Goal: Task Accomplishment & Management: Complete application form

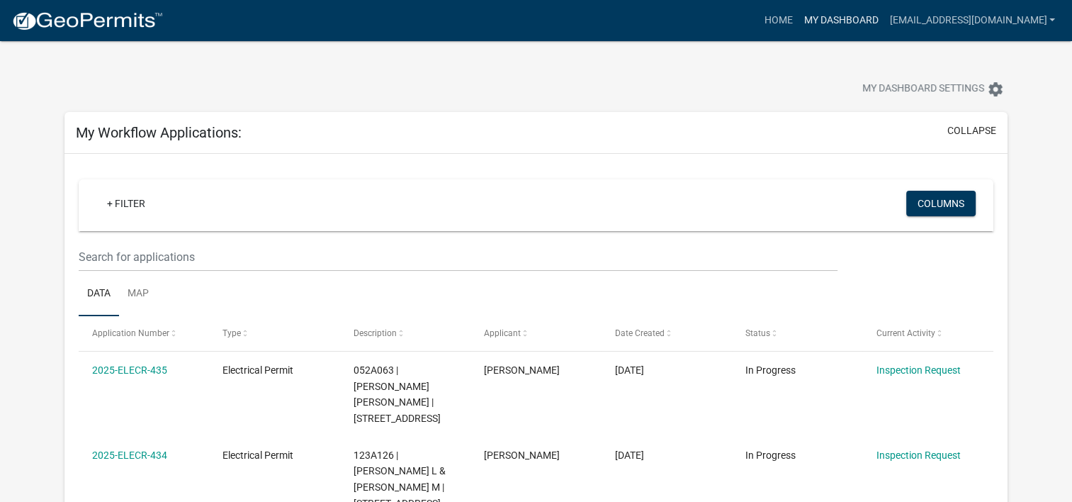
click at [870, 17] on link "My Dashboard" at bounding box center [841, 20] width 86 height 27
click at [780, 20] on link "Home" at bounding box center [778, 20] width 40 height 27
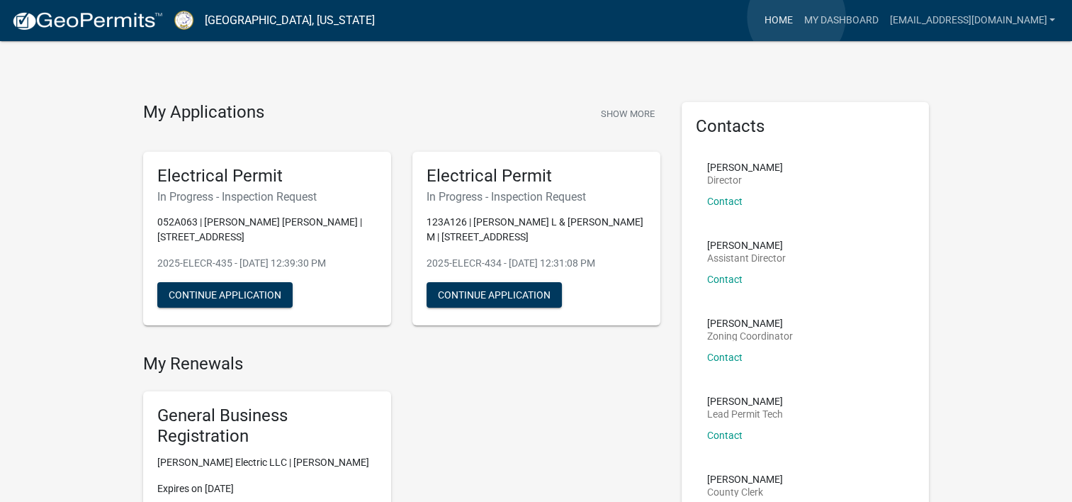
click at [797, 17] on link "Home" at bounding box center [778, 20] width 40 height 27
click at [834, 21] on link "My Dashboard" at bounding box center [841, 20] width 86 height 27
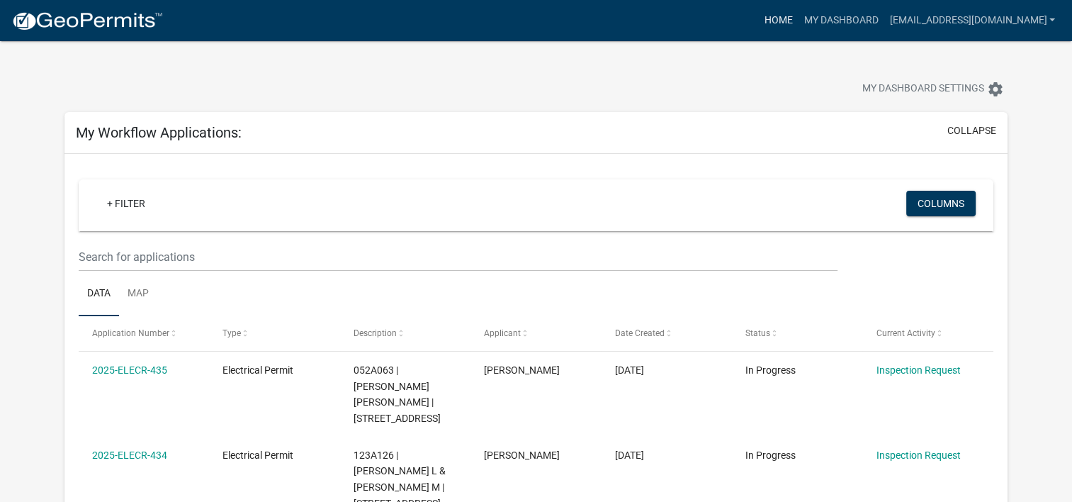
click at [788, 23] on link "Home" at bounding box center [778, 20] width 40 height 27
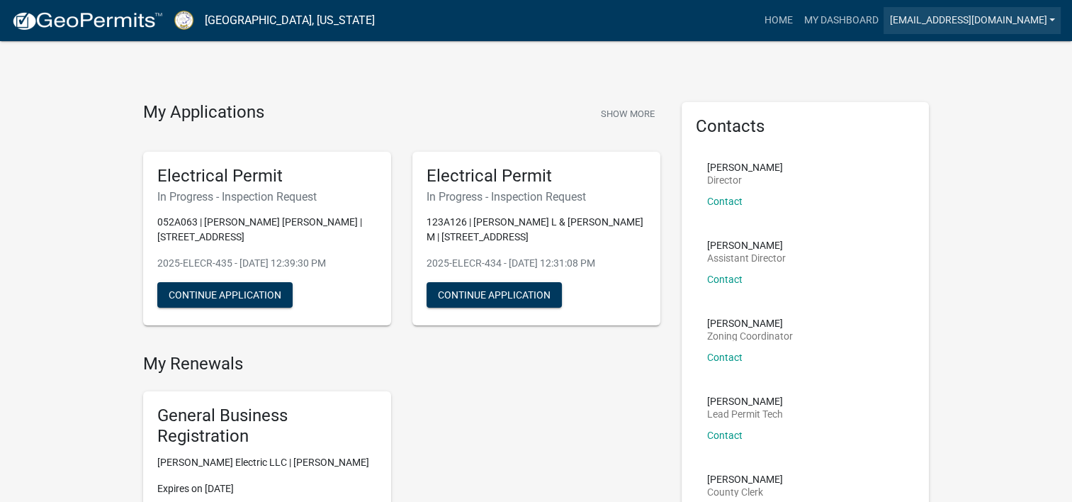
click at [1051, 19] on link "[EMAIL_ADDRESS][DOMAIN_NAME]" at bounding box center [972, 20] width 177 height 27
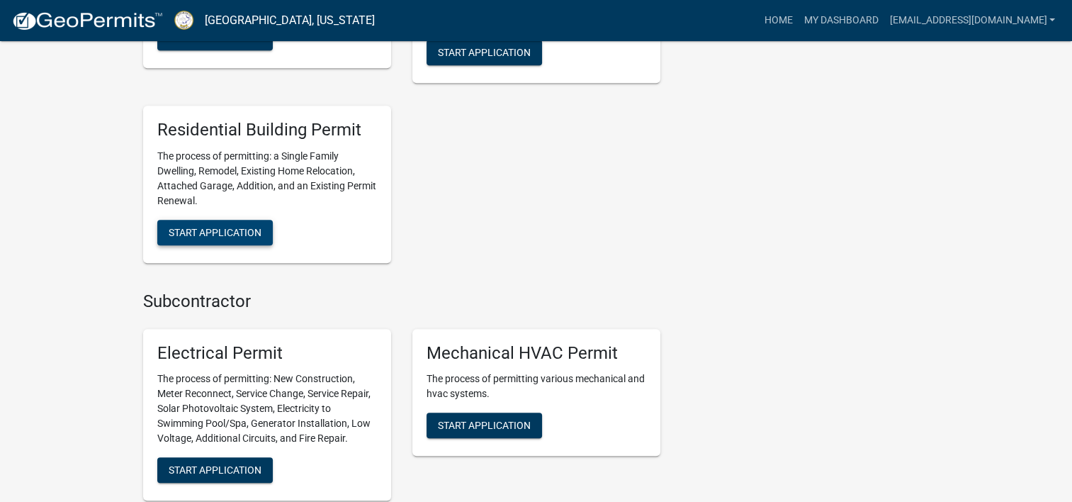
scroll to position [914, 0]
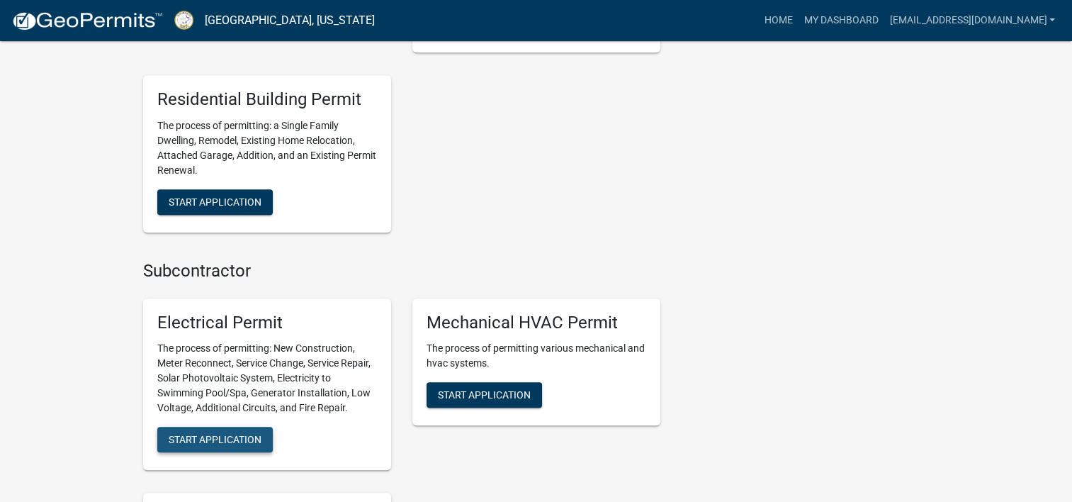
click at [198, 443] on span "Start Application" at bounding box center [215, 439] width 93 height 11
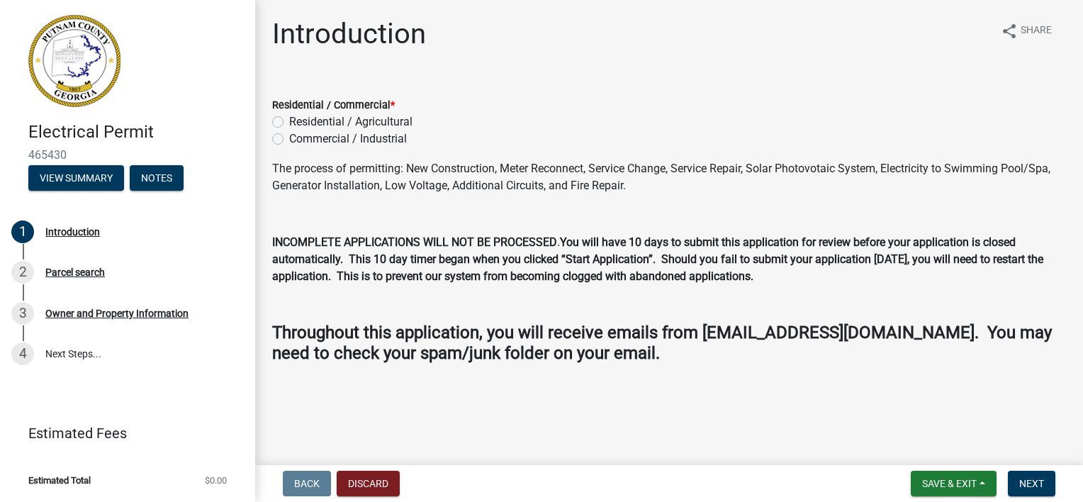
click at [289, 140] on label "Commercial / Industrial" at bounding box center [348, 138] width 118 height 17
click at [289, 140] on input "Commercial / Industrial" at bounding box center [293, 134] width 9 height 9
radio input "true"
click at [284, 119] on div "Residential / Agricultural" at bounding box center [669, 121] width 794 height 17
click at [289, 121] on label "Residential / Agricultural" at bounding box center [350, 121] width 123 height 17
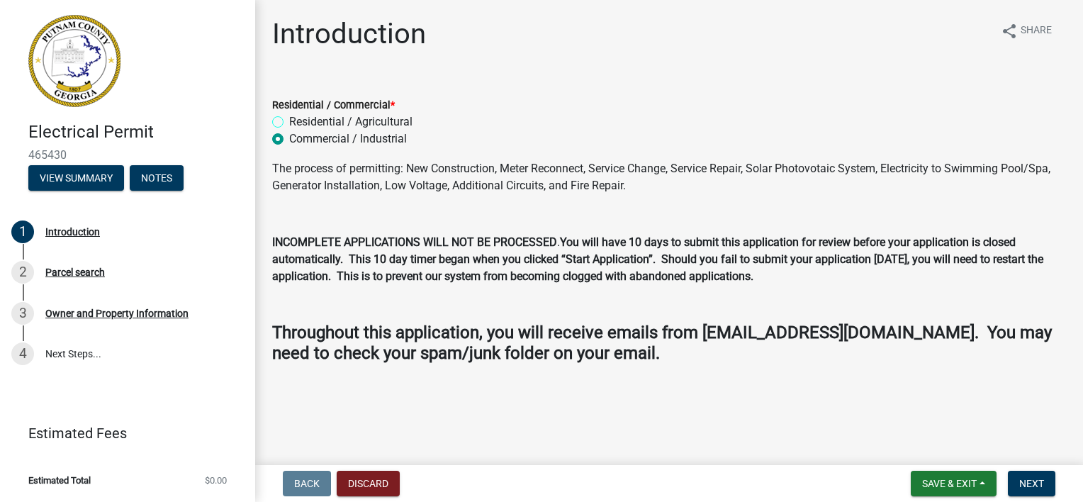
click at [289, 121] on input "Residential / Agricultural" at bounding box center [293, 117] width 9 height 9
radio input "true"
click at [1021, 491] on button "Next" at bounding box center [1031, 484] width 47 height 26
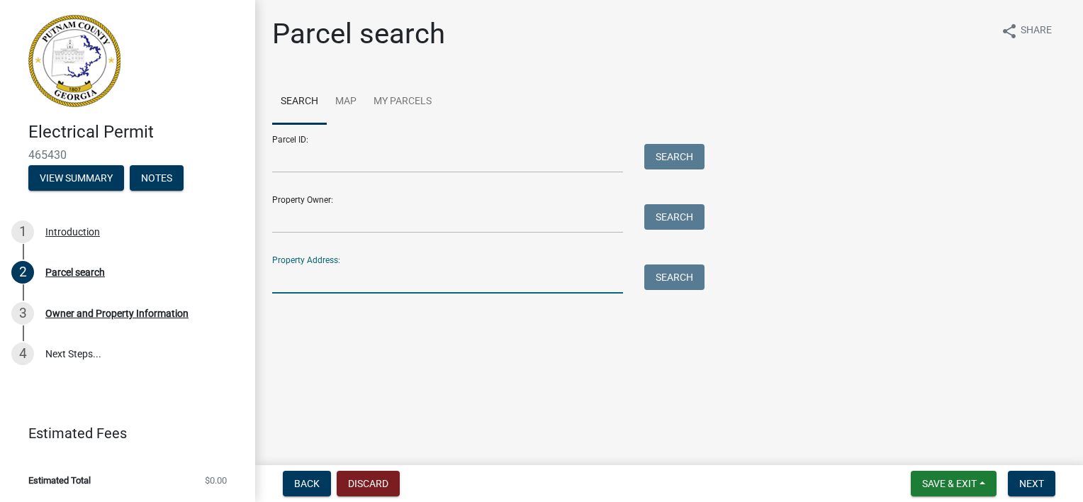
click at [303, 272] on input "Property Address:" at bounding box center [447, 278] width 351 height 29
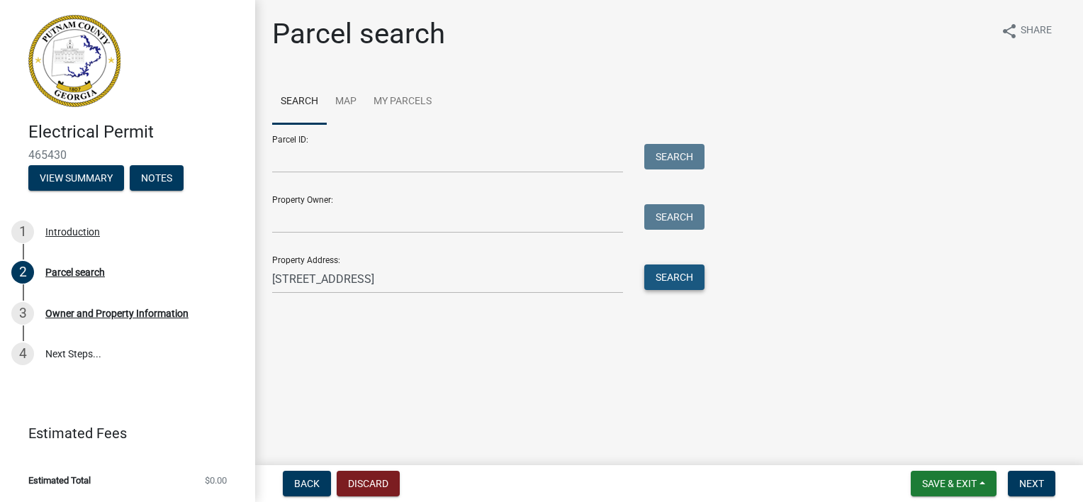
click at [665, 285] on button "Search" at bounding box center [674, 277] width 60 height 26
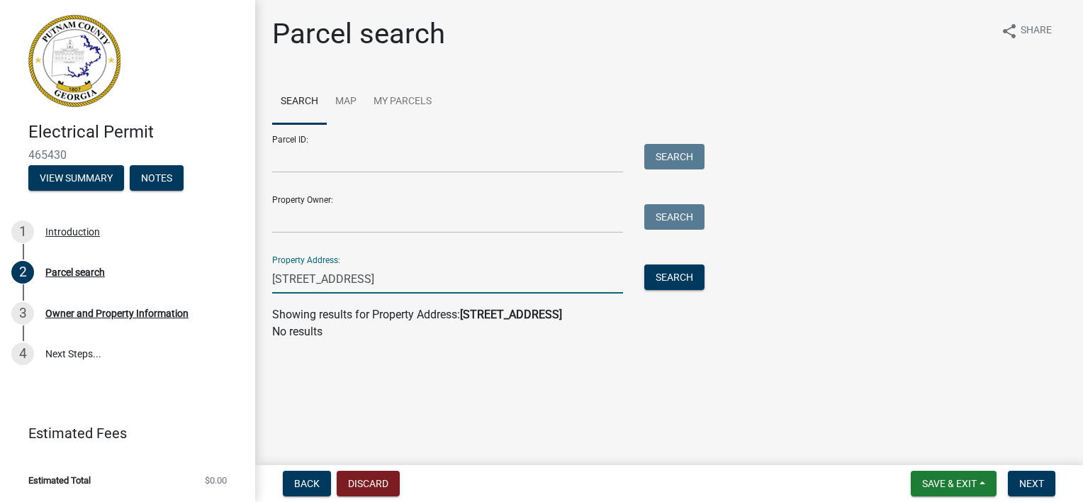
click at [303, 278] on input "[STREET_ADDRESS]" at bounding box center [447, 278] width 351 height 29
click at [652, 284] on button "Search" at bounding box center [674, 277] width 60 height 26
click at [366, 281] on input "[STREET_ADDRESS]" at bounding box center [447, 278] width 351 height 29
click at [649, 281] on button "Search" at bounding box center [674, 277] width 60 height 26
click at [302, 278] on input "[STREET_ADDRESS]" at bounding box center [447, 278] width 351 height 29
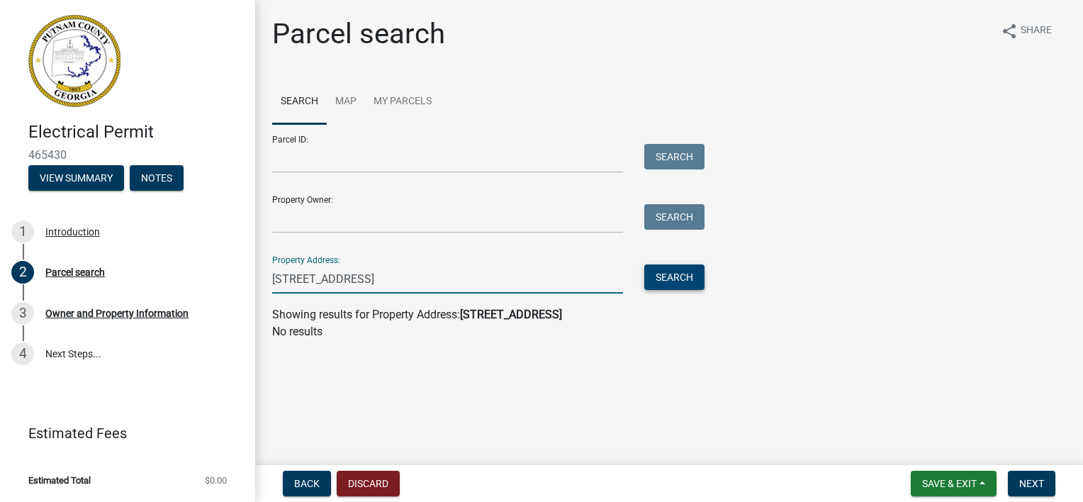
type input "[STREET_ADDRESS]"
click at [654, 278] on button "Search" at bounding box center [674, 277] width 60 height 26
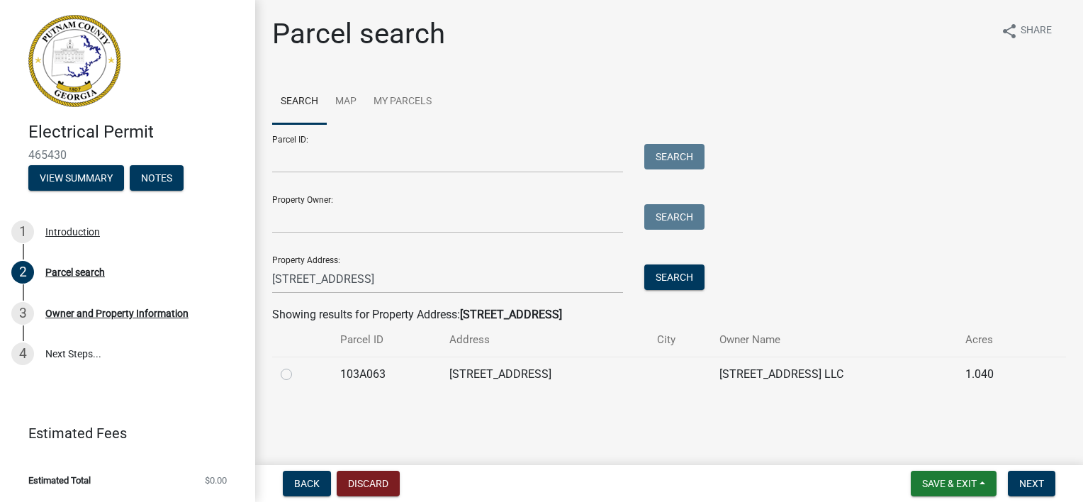
click at [298, 366] on label at bounding box center [298, 366] width 0 height 0
click at [298, 375] on input "radio" at bounding box center [302, 370] width 9 height 9
radio input "true"
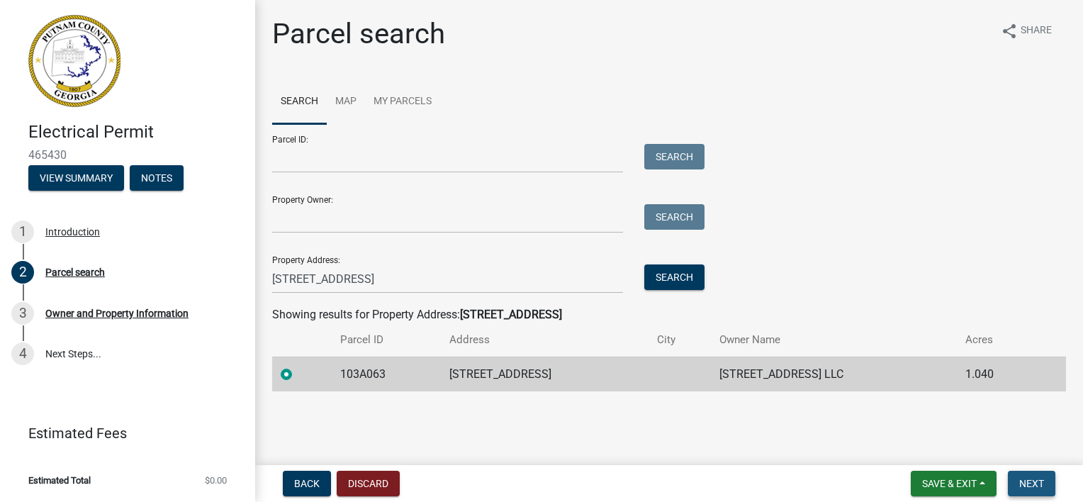
click at [1033, 481] on span "Next" at bounding box center [1031, 483] width 25 height 11
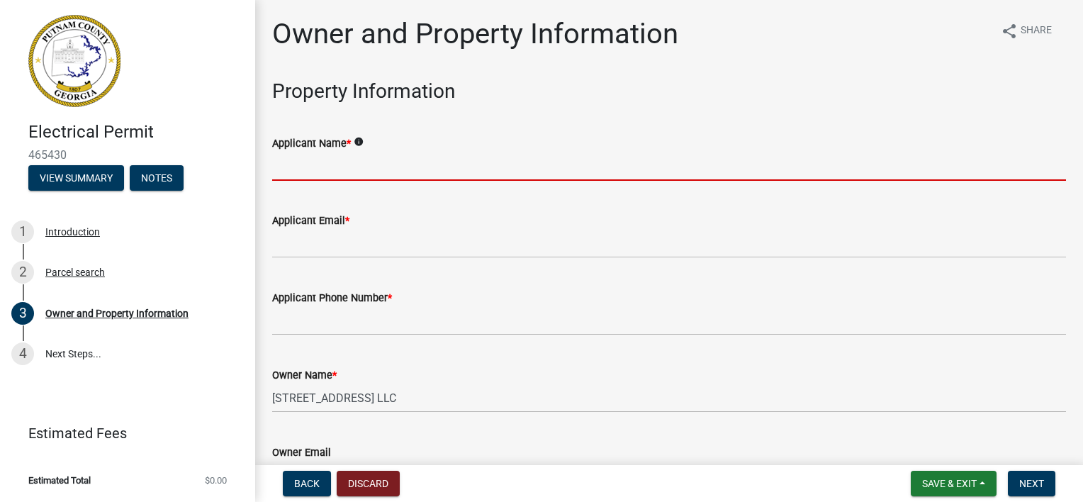
click at [303, 170] on input "Applicant Name *" at bounding box center [669, 166] width 794 height 29
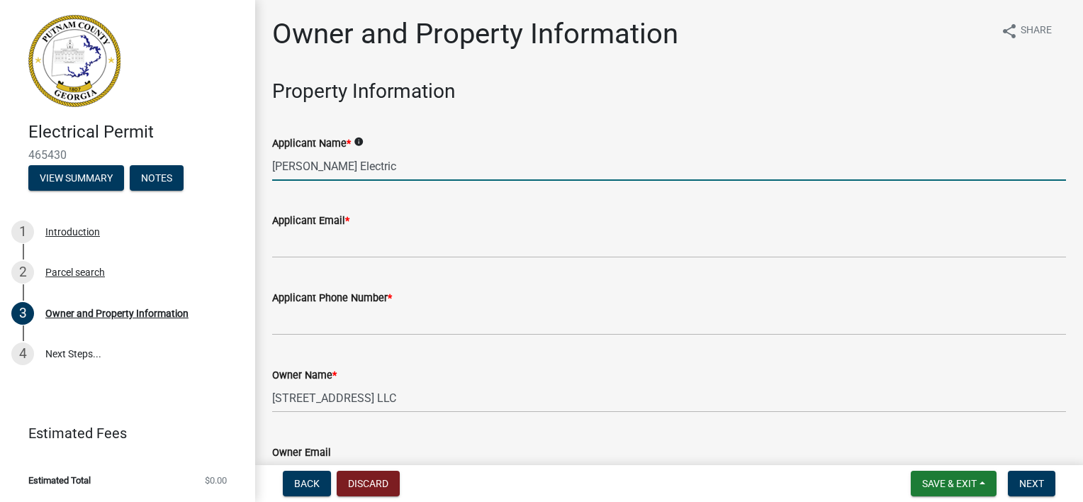
type input "[PERSON_NAME] Electric"
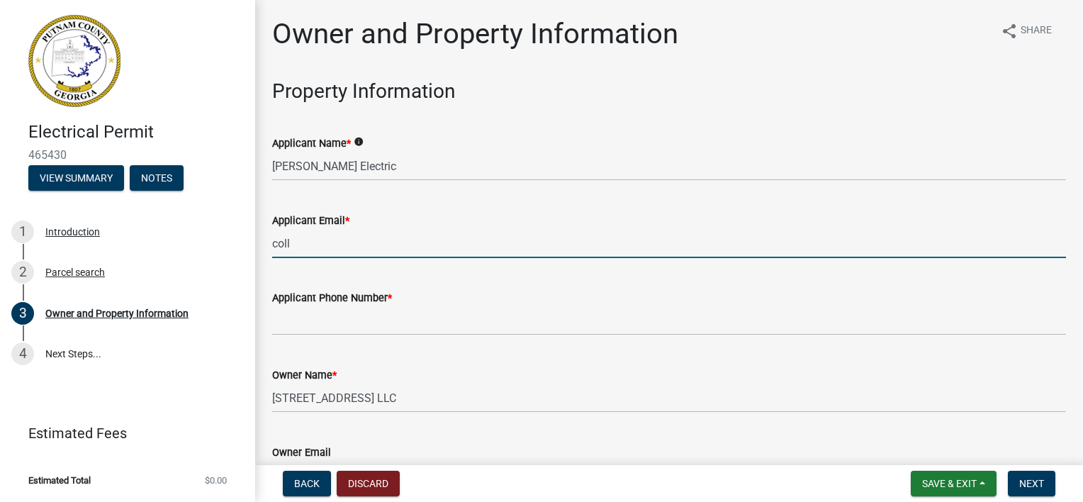
type input "[EMAIL_ADDRESS][DOMAIN_NAME]"
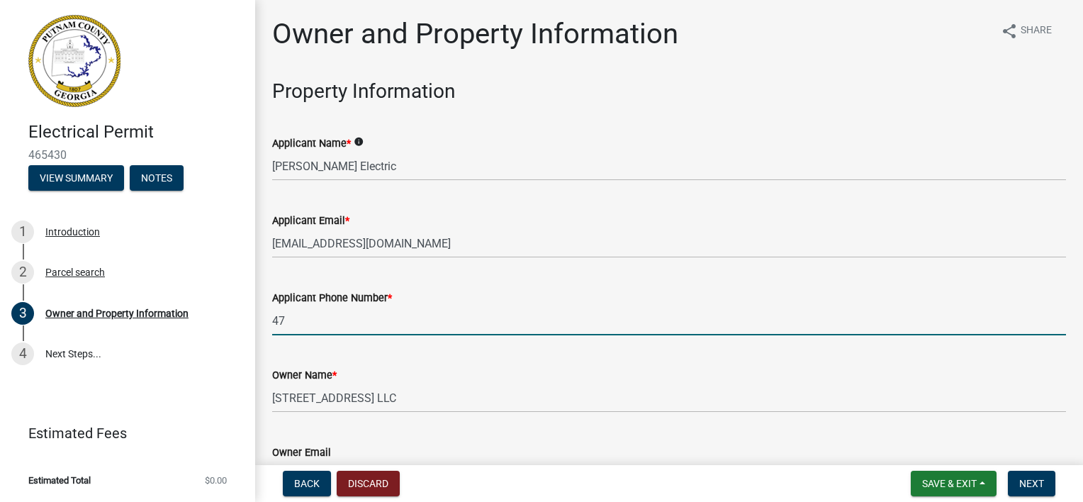
type input "4"
type input "[PHONE_NUMBER]"
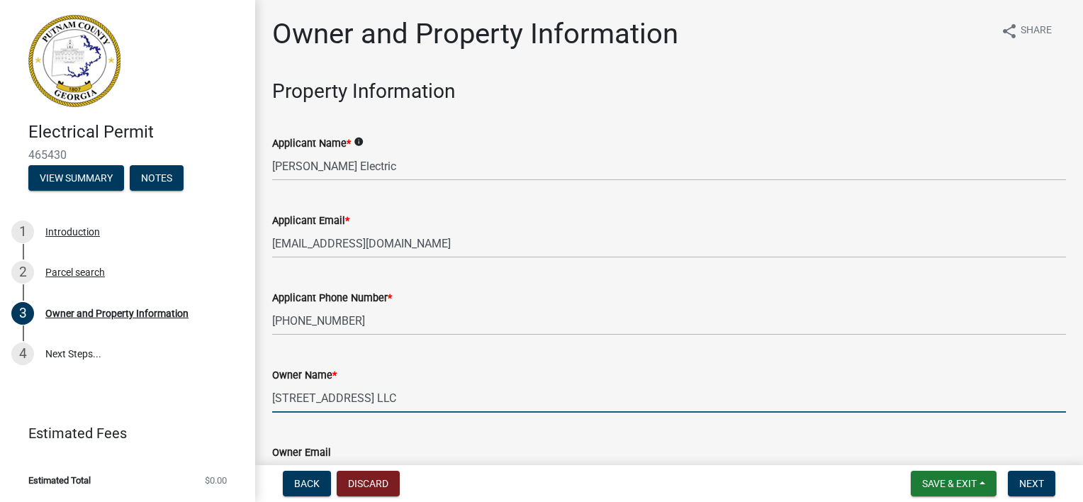
scroll to position [245, 0]
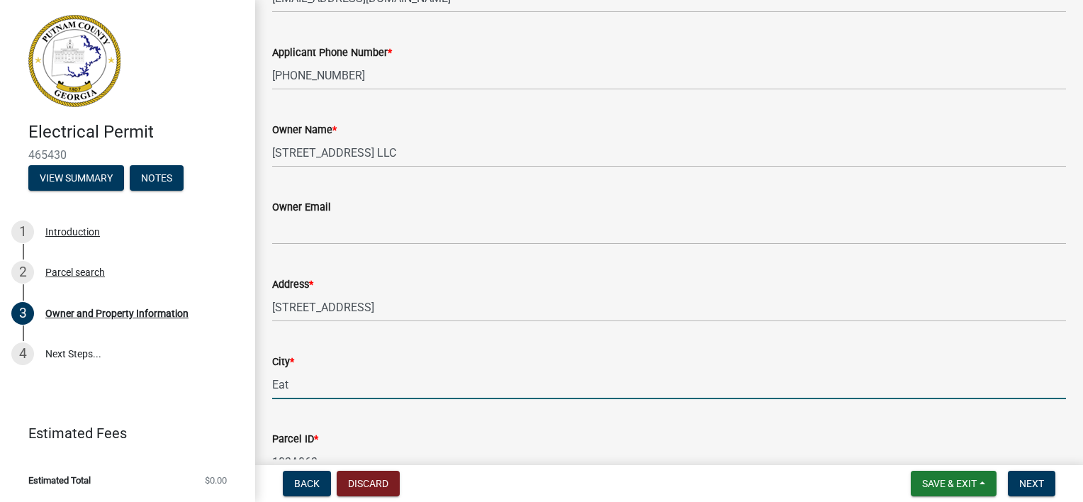
type input "Eatonton"
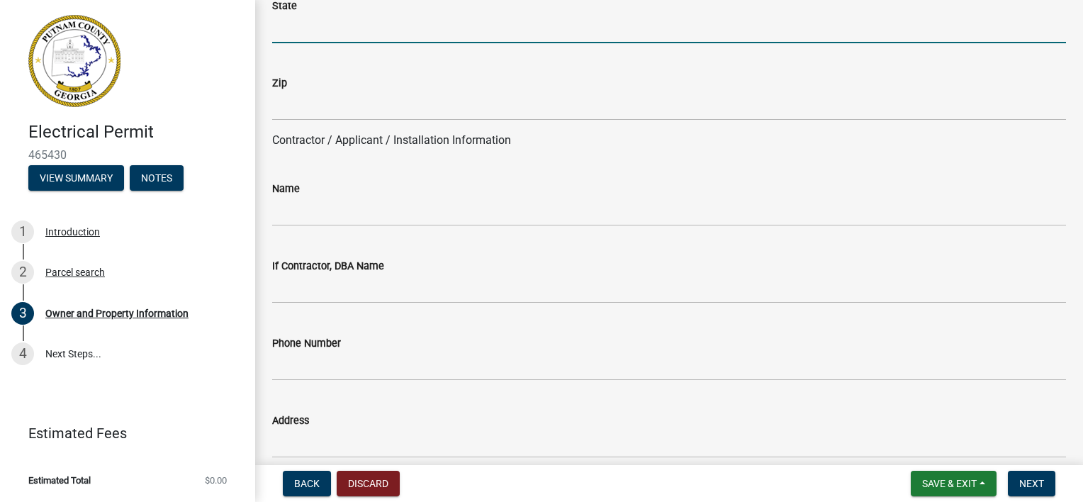
scroll to position [1106, 0]
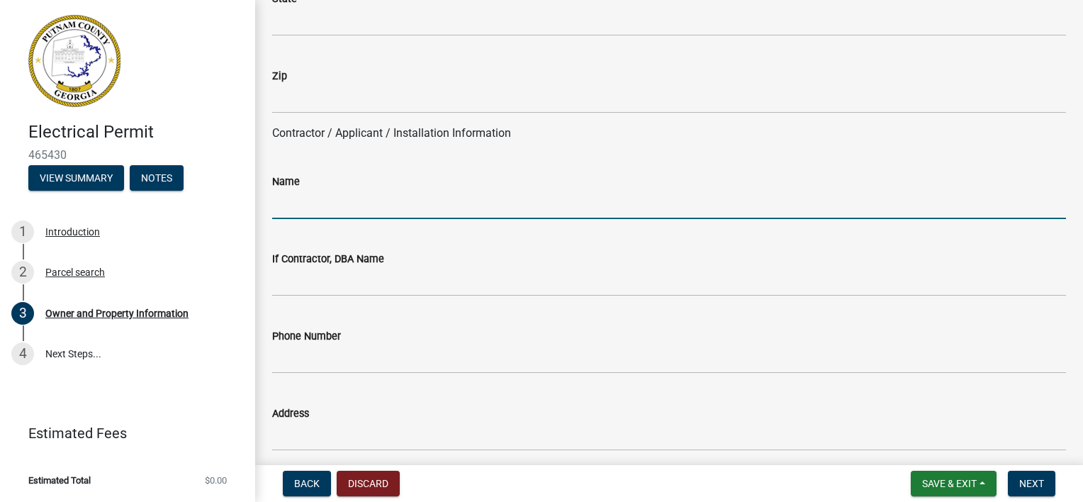
click at [303, 201] on input "Name" at bounding box center [669, 204] width 794 height 29
type input "[PERSON_NAME] Electric, LLC"
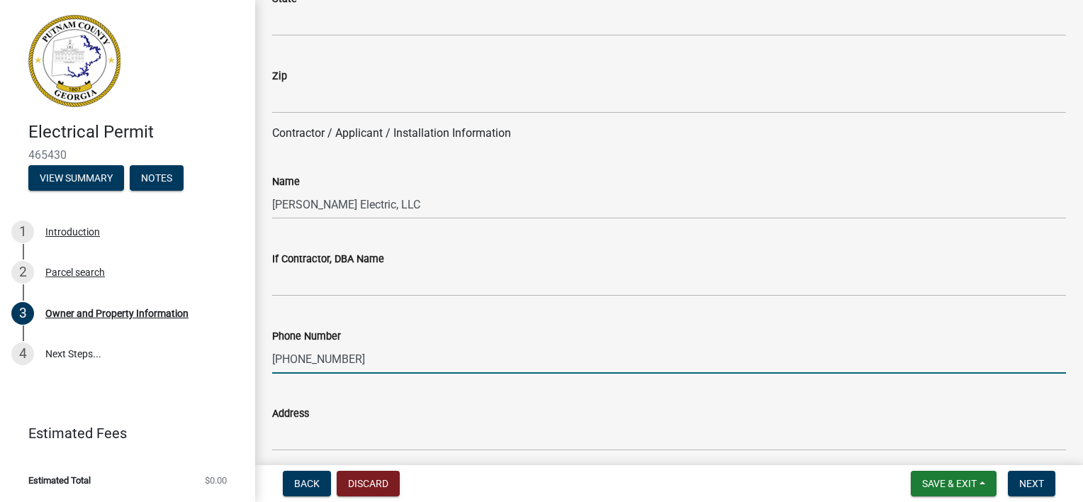
type input "[PHONE_NUMBER]"
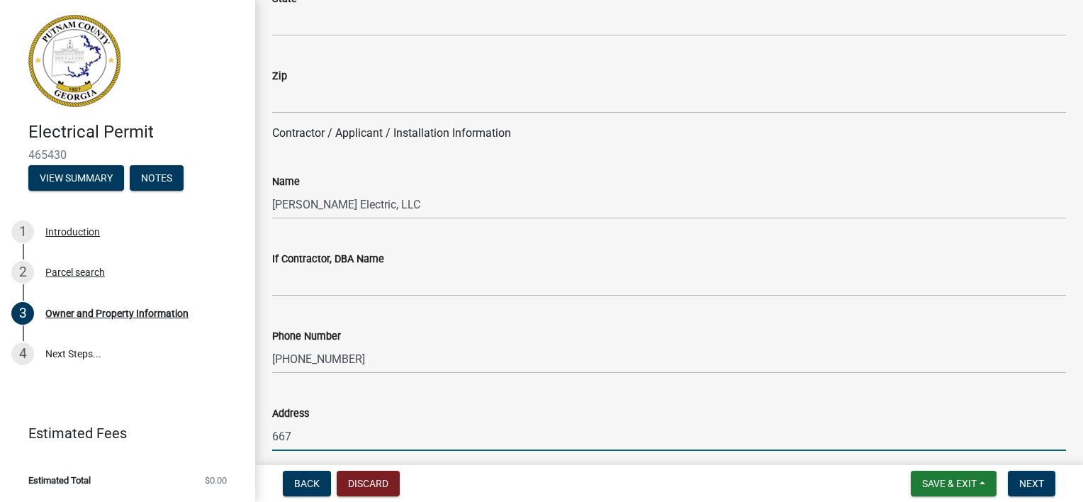
type input "[STREET_ADDRESS]"
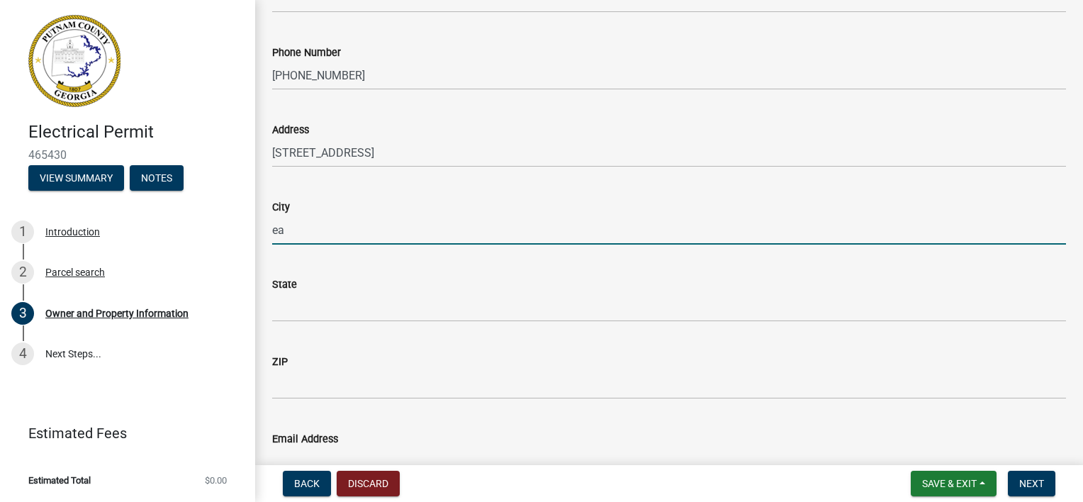
type input "Eatonton"
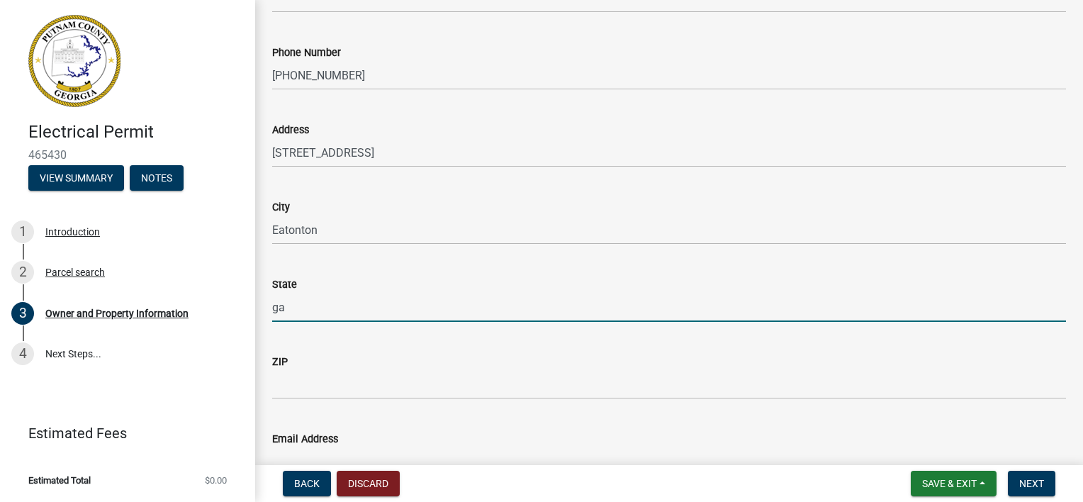
type input "ga"
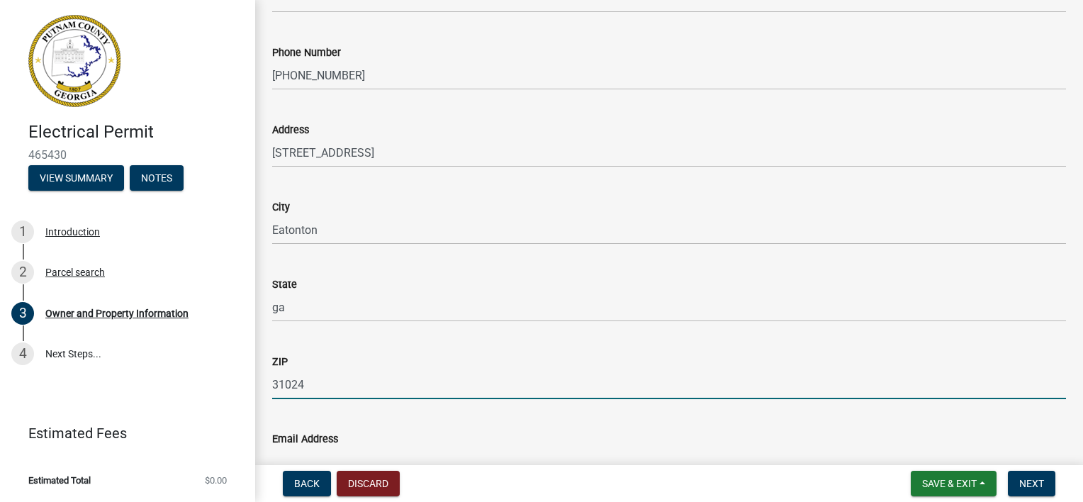
type input "31024"
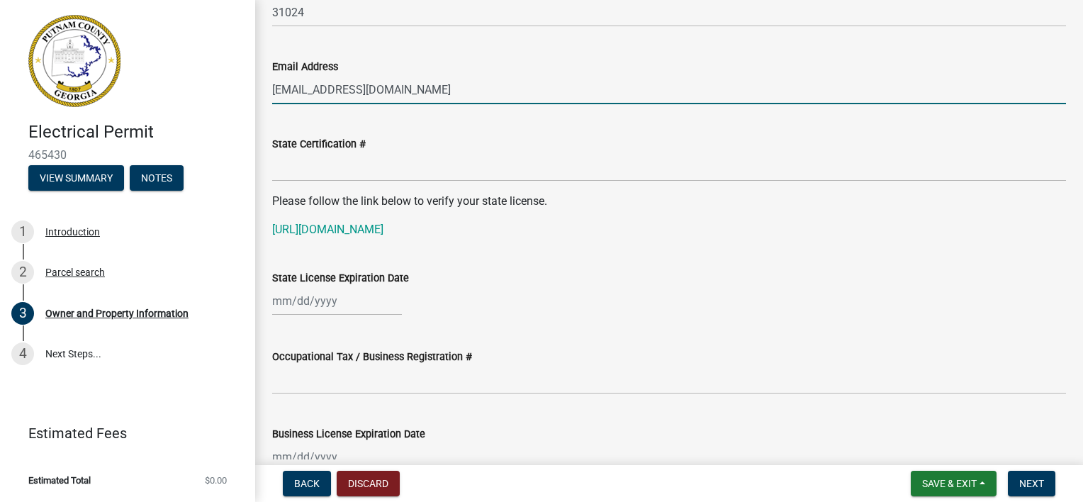
scroll to position [1786, 0]
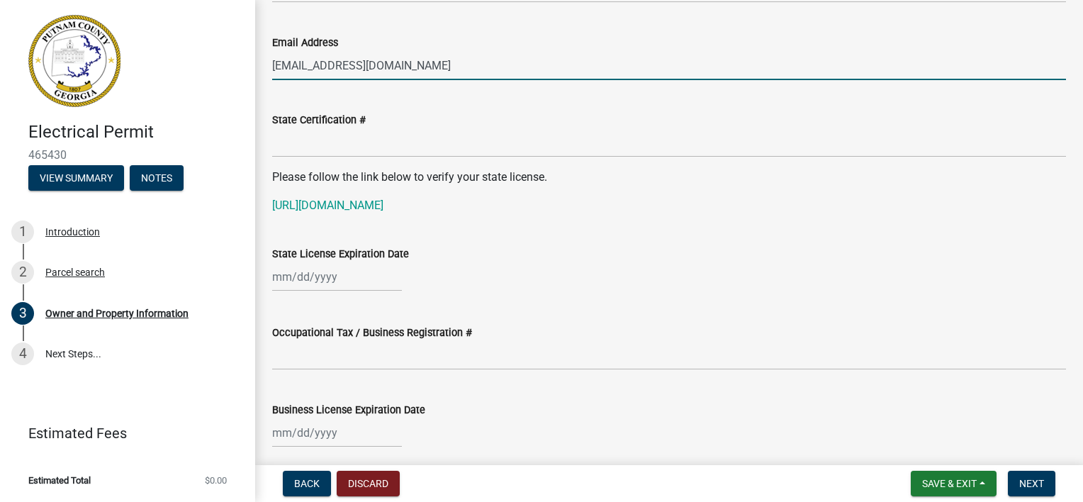
type input "[EMAIL_ADDRESS][DOMAIN_NAME]"
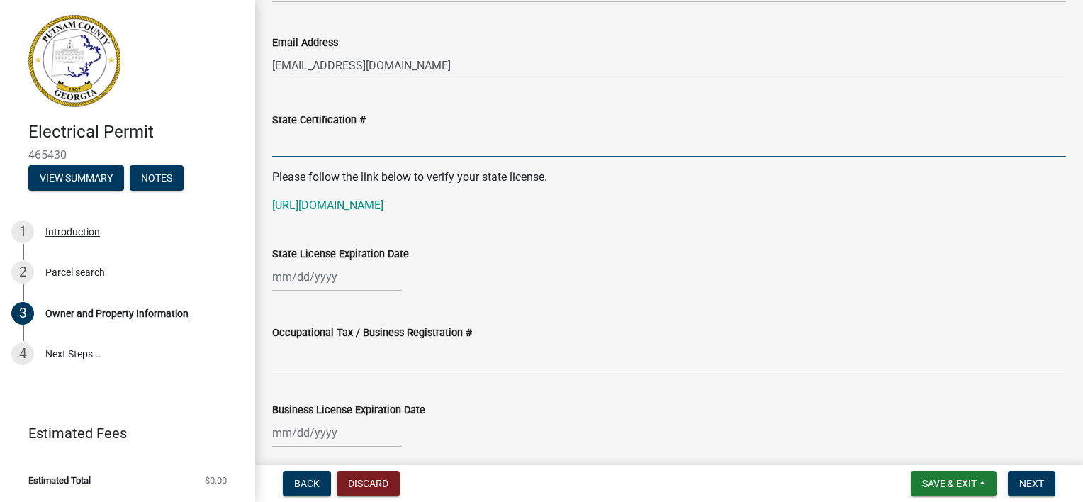
click at [296, 143] on input "State Certification #" at bounding box center [669, 142] width 794 height 29
type input "ER000802"
type input "[STREET_ADDRESS]"
type input "Eatonton"
type input "GA"
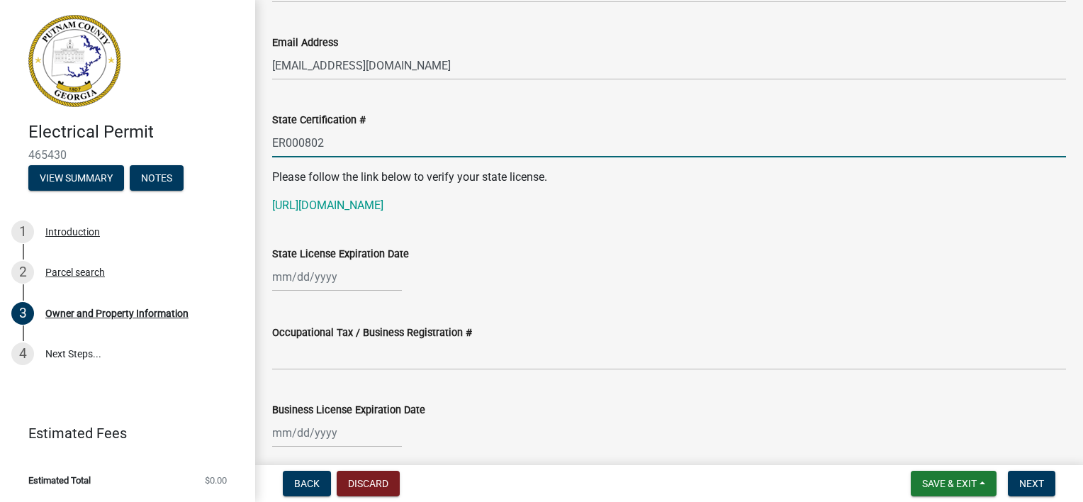
type input "31024"
type input "[DATE]"
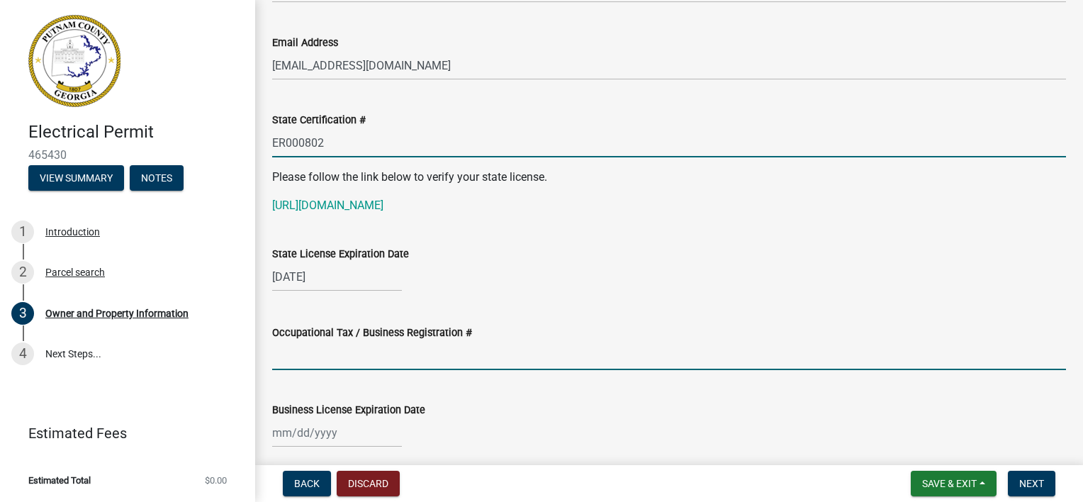
type input "20205blr-10"
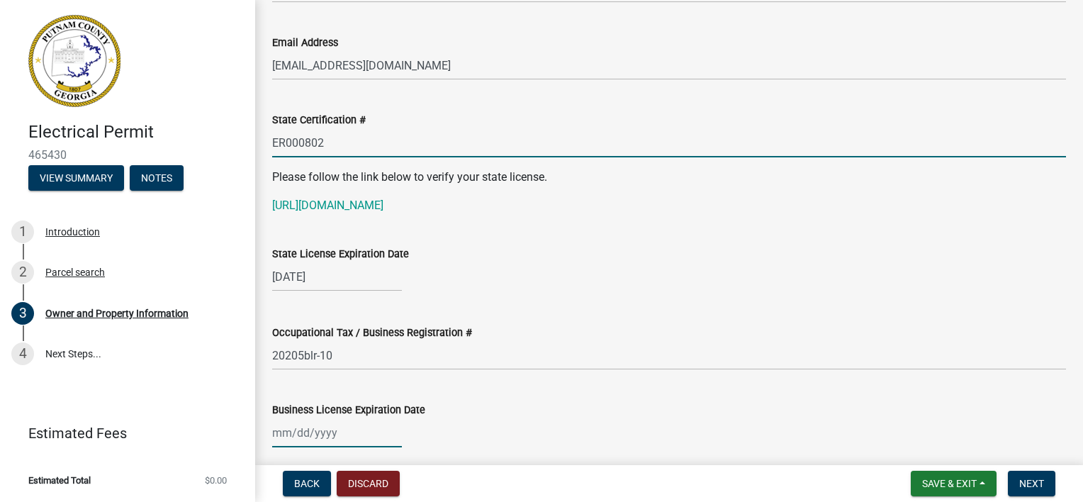
type input "[DATE]"
type input "[PERSON_NAME]"
type input "7064739868"
select select "8"
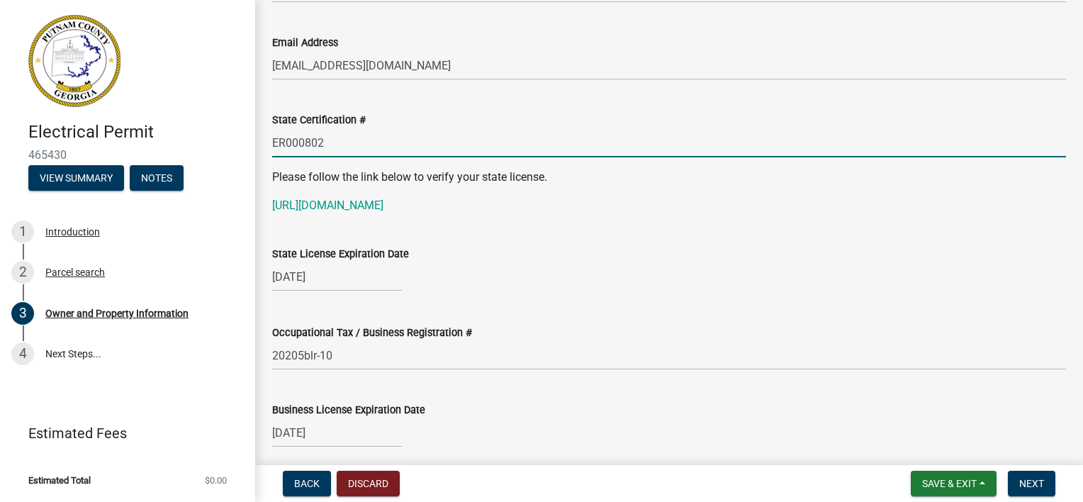
select select "2025"
select select "8"
select select "2025"
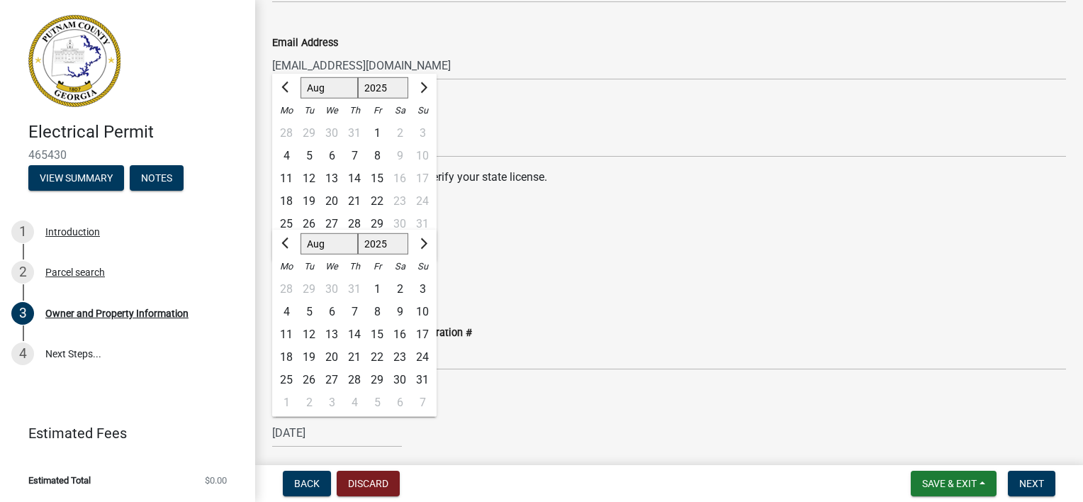
click at [532, 204] on p "[URL][DOMAIN_NAME]" at bounding box center [669, 205] width 794 height 17
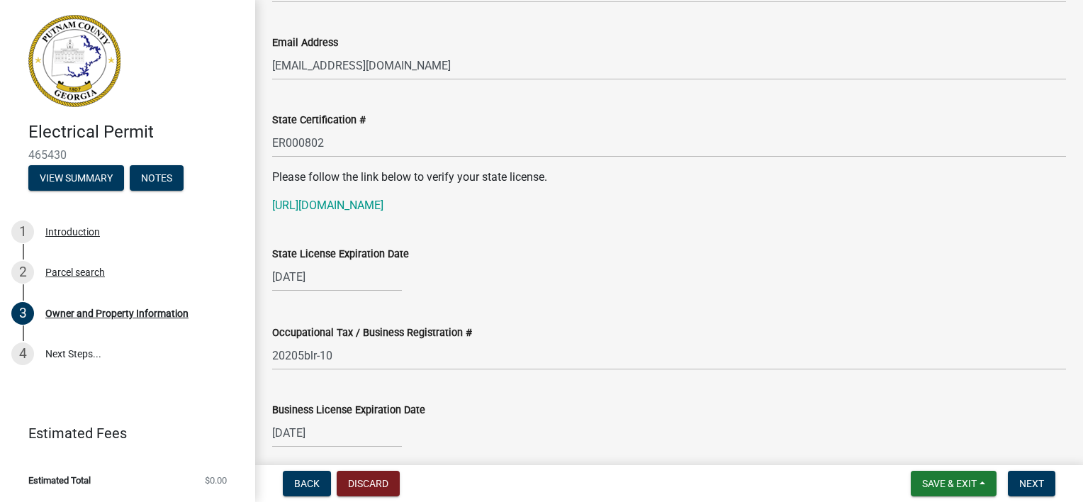
select select "12"
select select "2025"
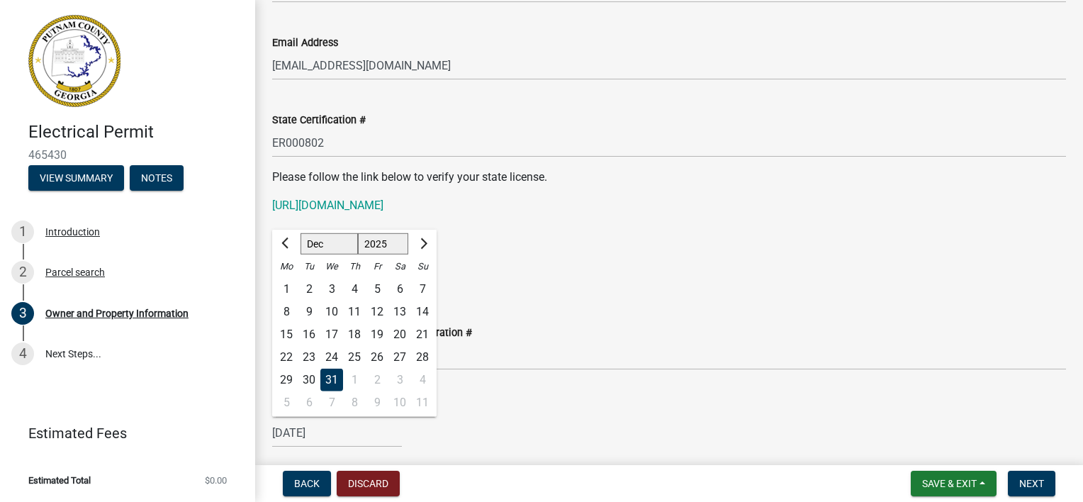
click at [349, 432] on div "[DATE] [PERSON_NAME] Apr May Jun [DATE] Aug Sep Oct Nov [DATE] 1526 1527 1528 1…" at bounding box center [337, 432] width 130 height 29
click at [332, 428] on input "[DATE]" at bounding box center [337, 432] width 130 height 29
type input "1"
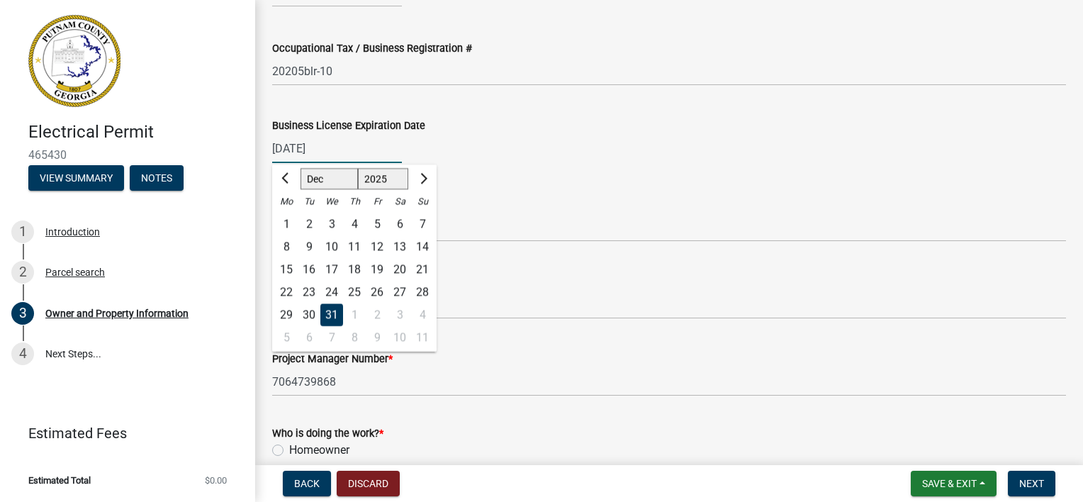
scroll to position [2071, 0]
type input "[DATE]"
click at [534, 179] on div "Issuing County putnam" at bounding box center [669, 208] width 794 height 66
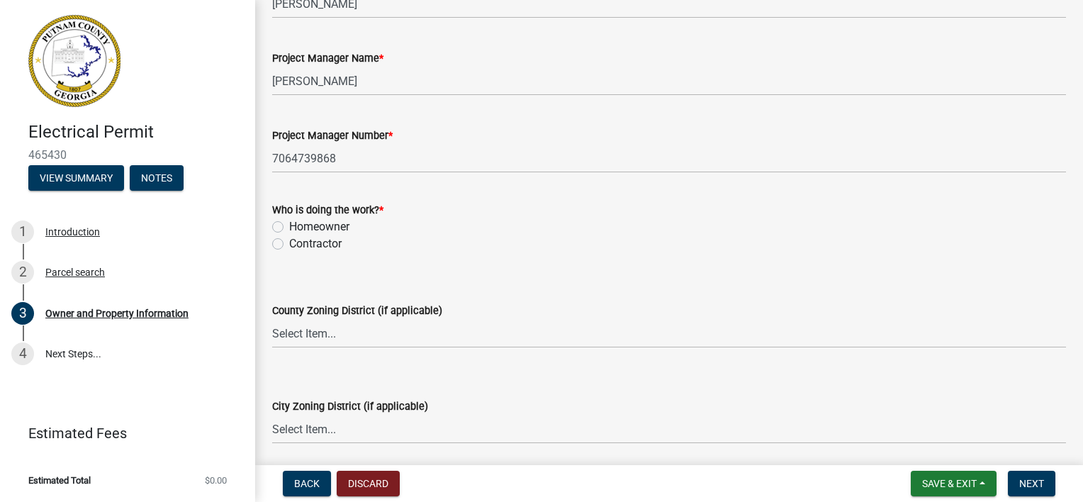
scroll to position [2297, 0]
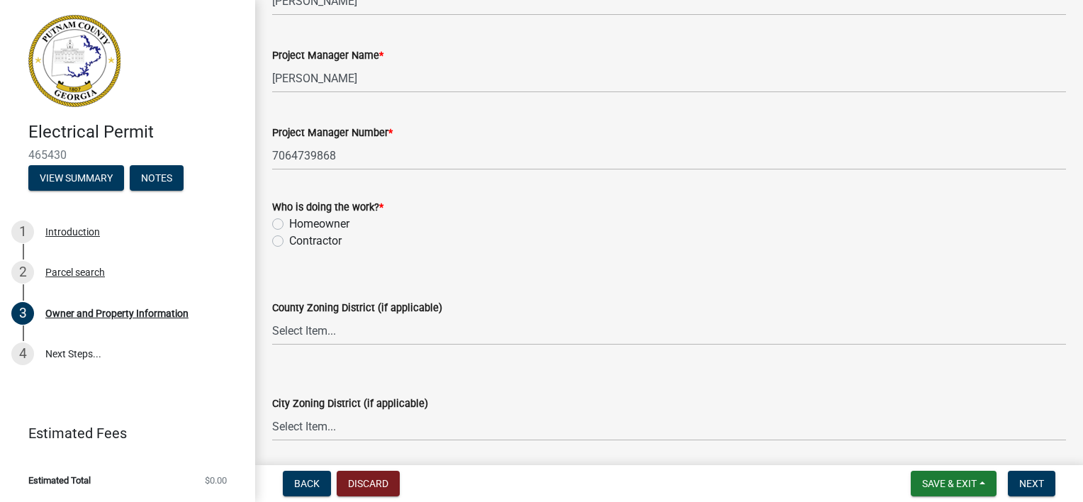
click at [289, 238] on label "Contractor" at bounding box center [315, 240] width 52 height 17
click at [289, 238] on input "Contractor" at bounding box center [293, 236] width 9 height 9
radio input "true"
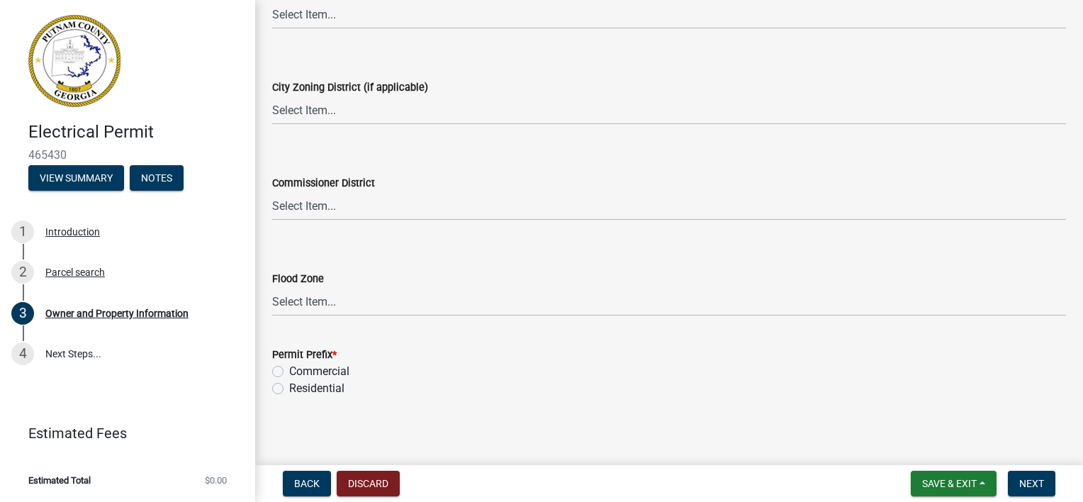
scroll to position [2618, 0]
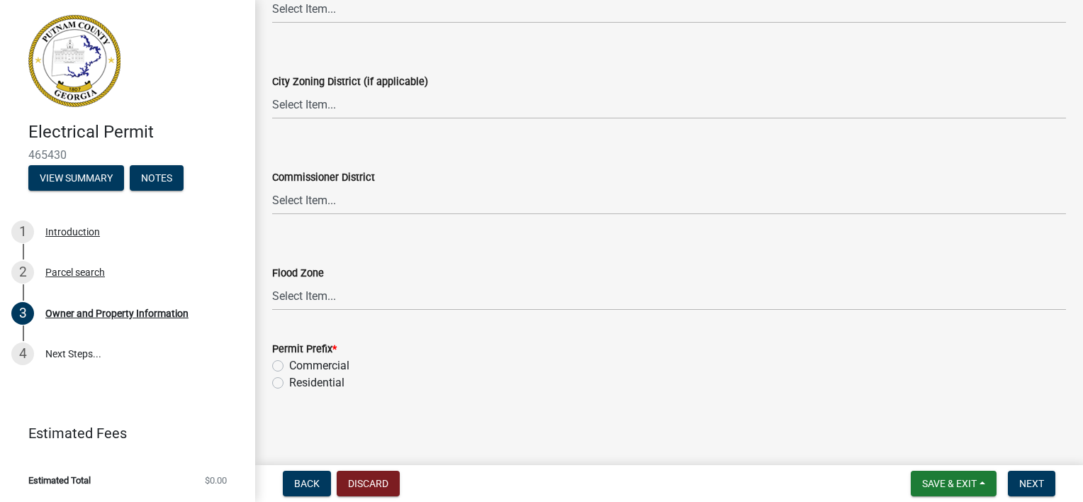
click at [289, 383] on label "Residential" at bounding box center [316, 382] width 55 height 17
click at [289, 383] on input "Residential" at bounding box center [293, 378] width 9 height 9
radio input "true"
click at [1033, 482] on span "Next" at bounding box center [1031, 483] width 25 height 11
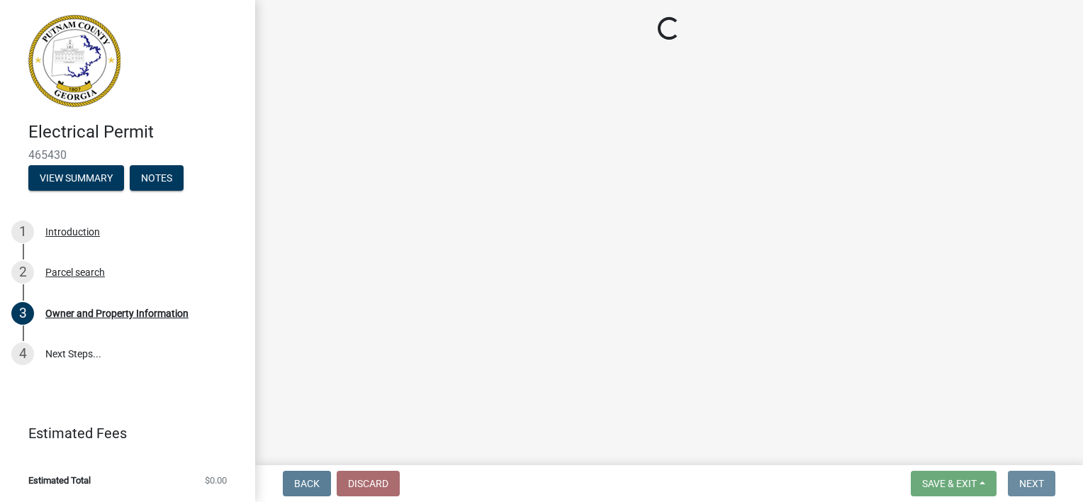
scroll to position [0, 0]
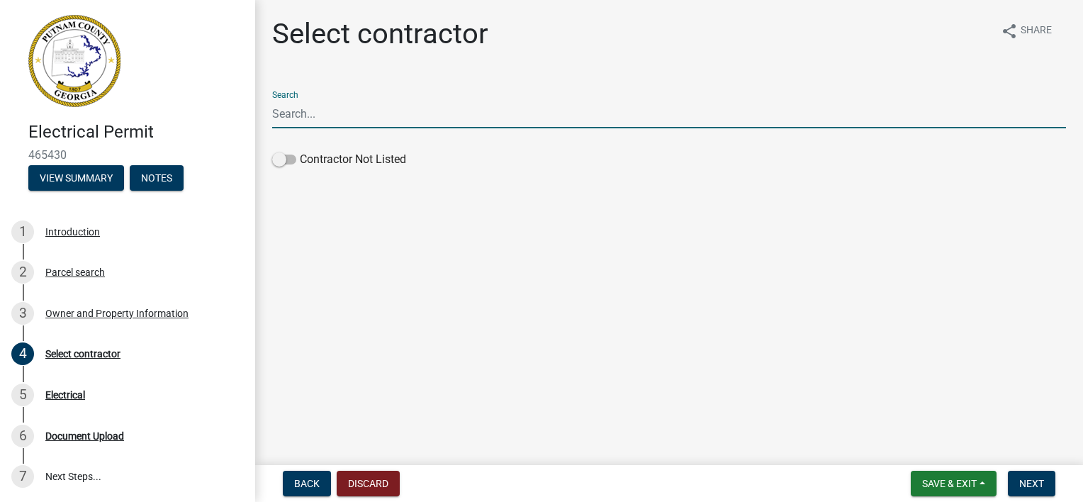
click at [322, 112] on input "Search" at bounding box center [669, 113] width 794 height 29
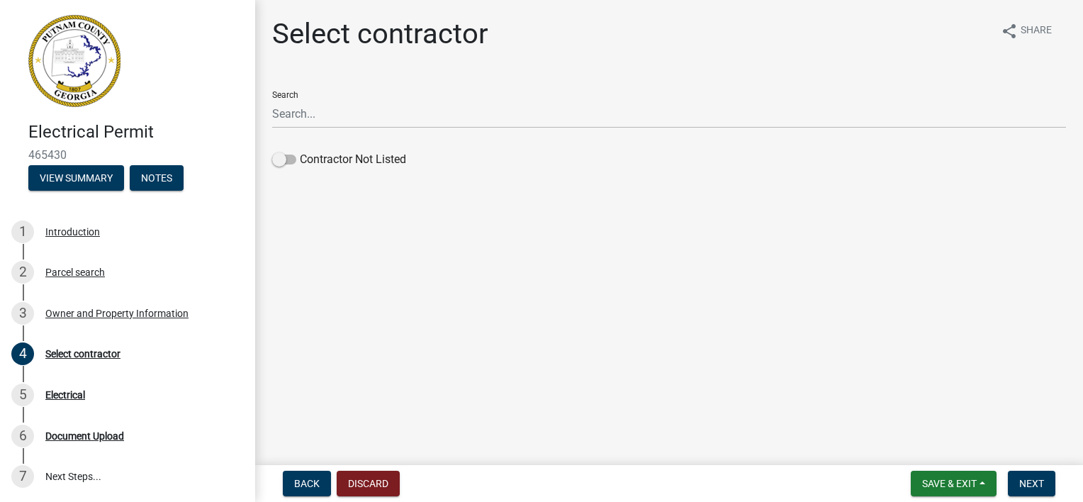
click at [267, 264] on main "Select contractor share Share Search Contractor Not Listed" at bounding box center [669, 229] width 828 height 459
click at [286, 157] on span at bounding box center [284, 160] width 24 height 10
click at [300, 151] on input "Contractor Not Listed" at bounding box center [300, 151] width 0 height 0
click at [1027, 482] on span "Next" at bounding box center [1031, 483] width 25 height 11
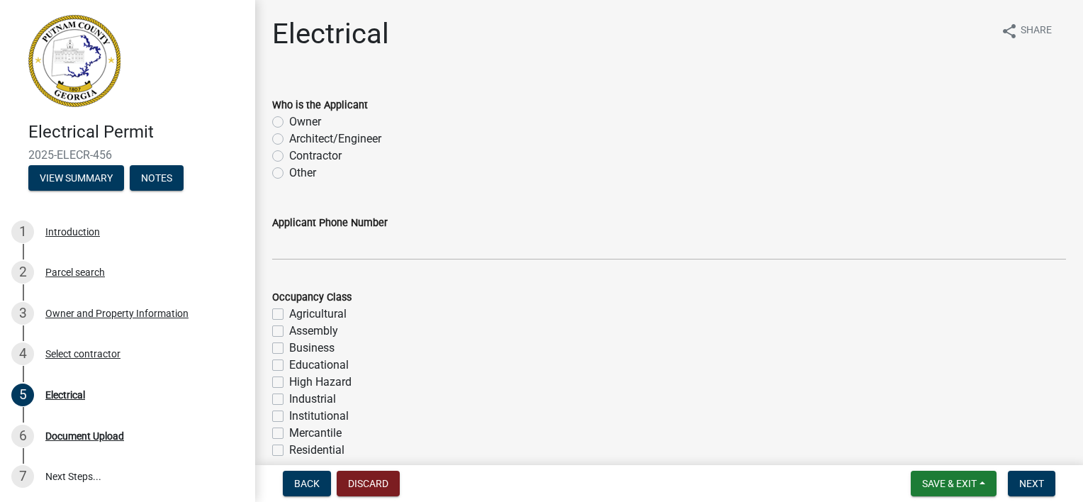
click at [289, 157] on label "Contractor" at bounding box center [315, 155] width 52 height 17
click at [289, 157] on input "Contractor" at bounding box center [293, 151] width 9 height 9
radio input "true"
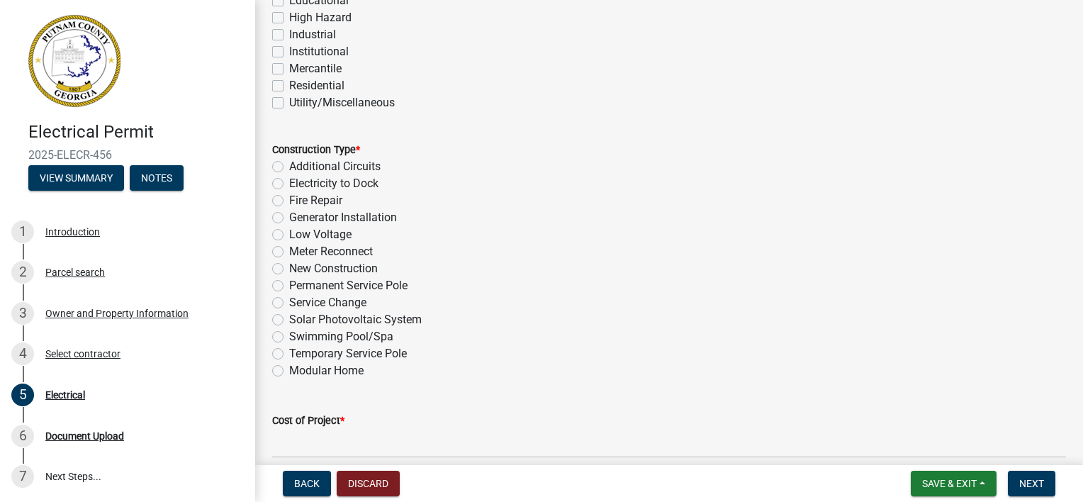
scroll to position [394, 0]
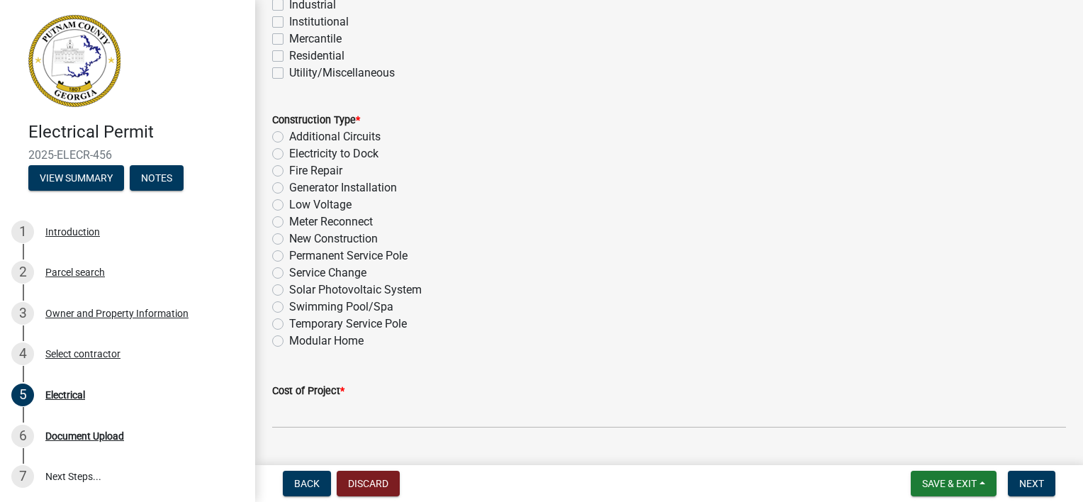
click at [289, 223] on label "Meter Reconnect" at bounding box center [331, 221] width 84 height 17
click at [289, 223] on input "Meter Reconnect" at bounding box center [293, 217] width 9 height 9
radio input "true"
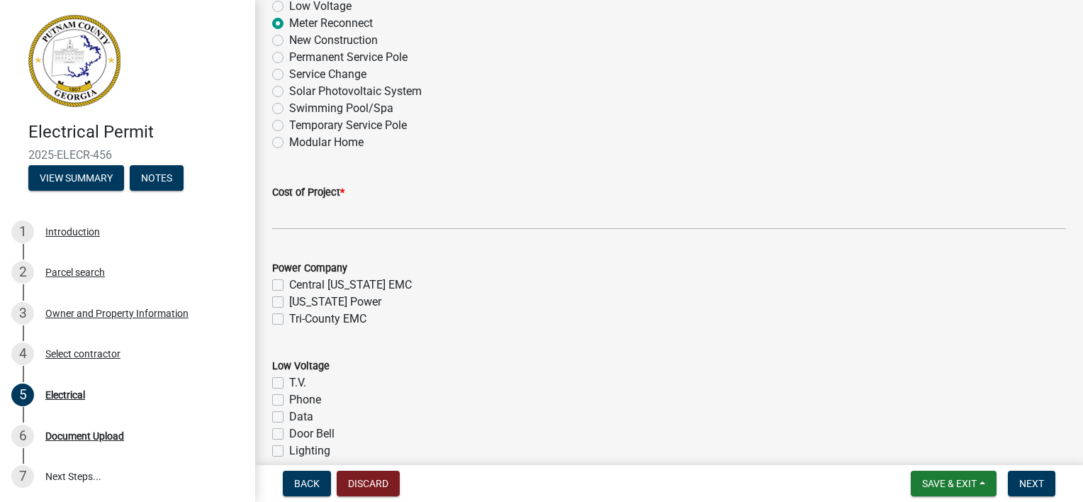
scroll to position [617, 0]
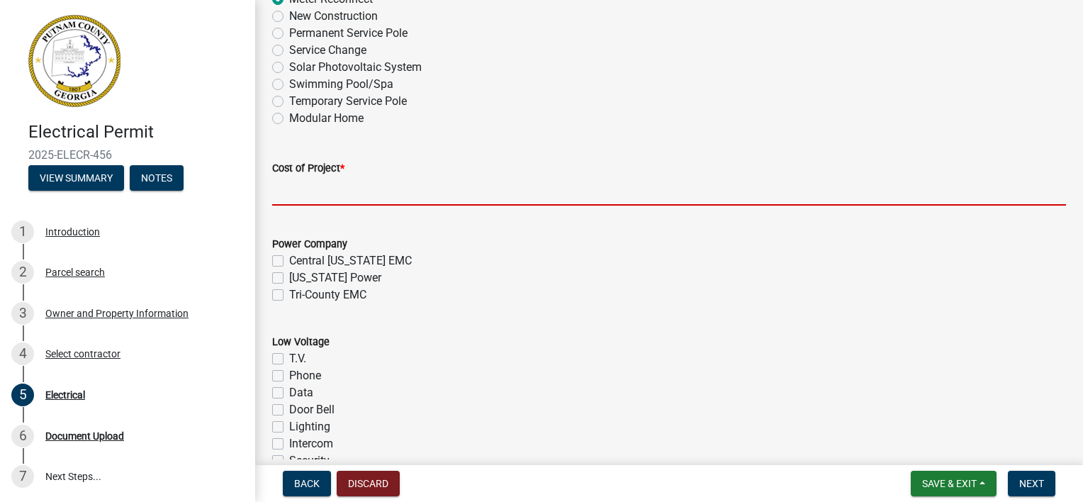
click at [310, 196] on input "text" at bounding box center [669, 190] width 794 height 29
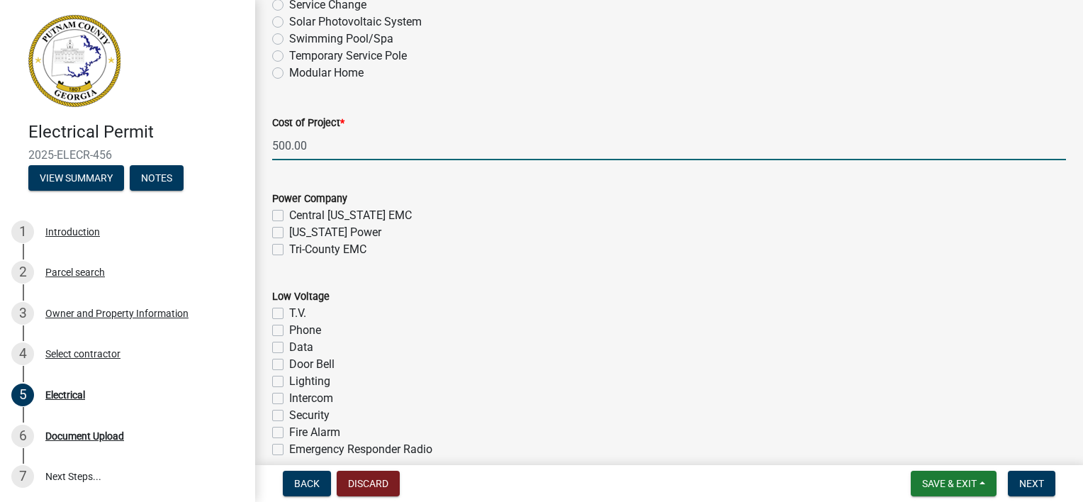
scroll to position [663, 0]
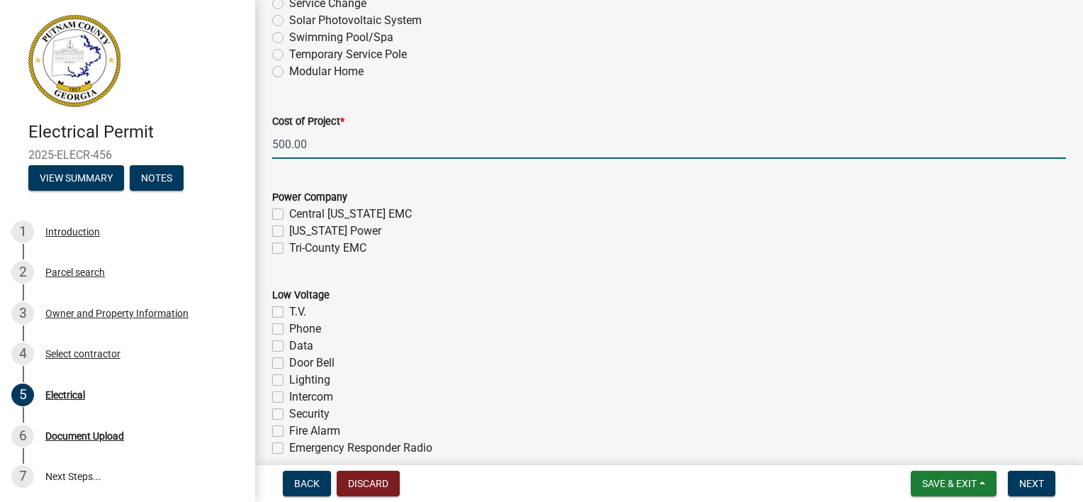
type input "500"
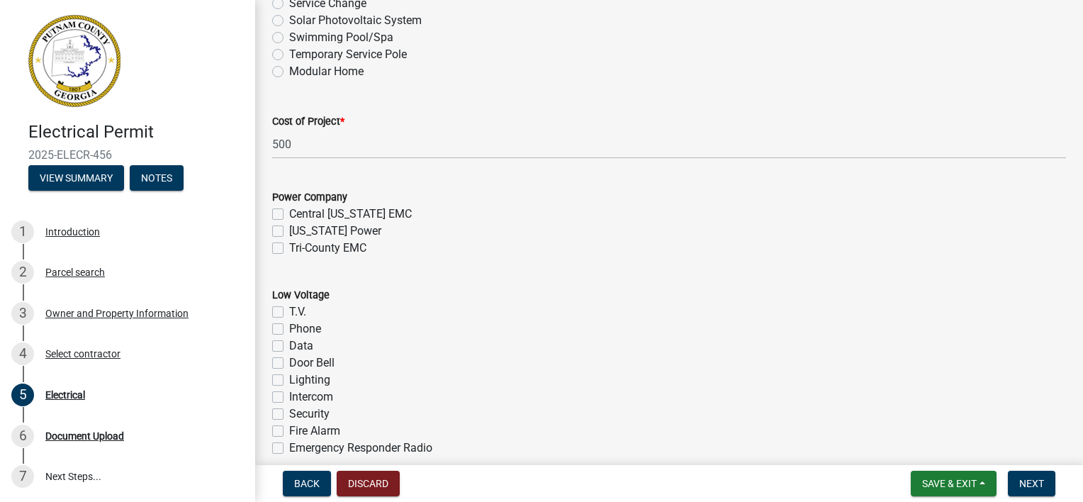
click at [289, 251] on label "Tri-County EMC" at bounding box center [327, 248] width 77 height 17
click at [289, 249] on input "Tri-County EMC" at bounding box center [293, 244] width 9 height 9
checkbox input "true"
checkbox input "false"
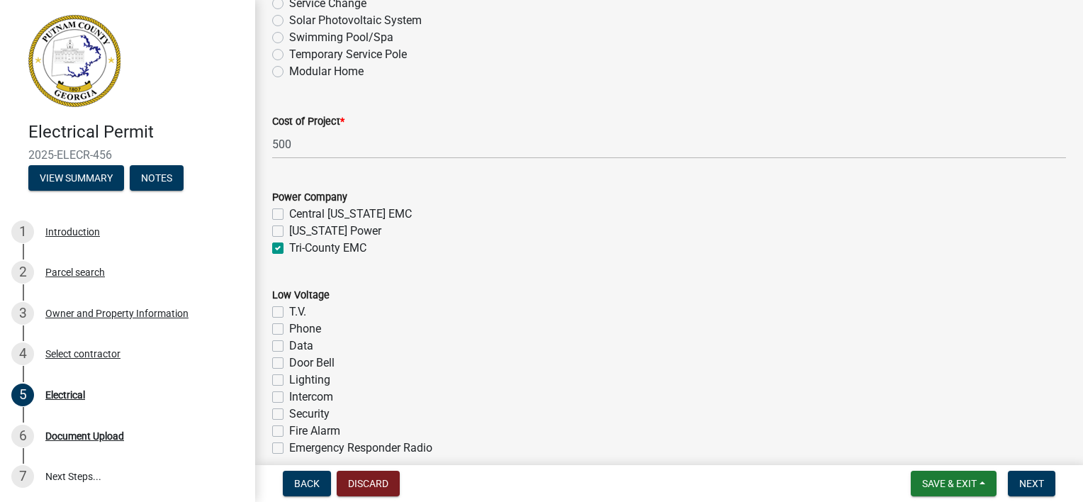
checkbox input "true"
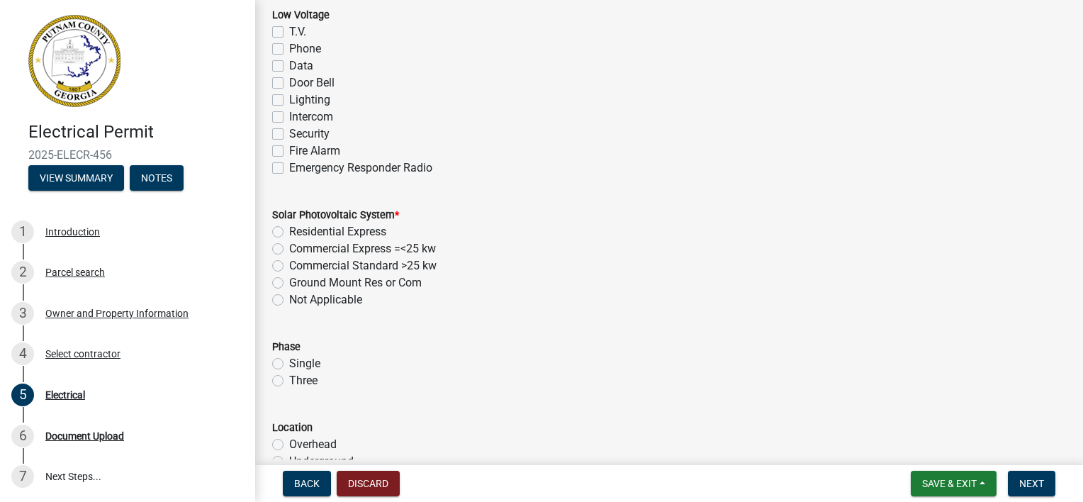
scroll to position [957, 0]
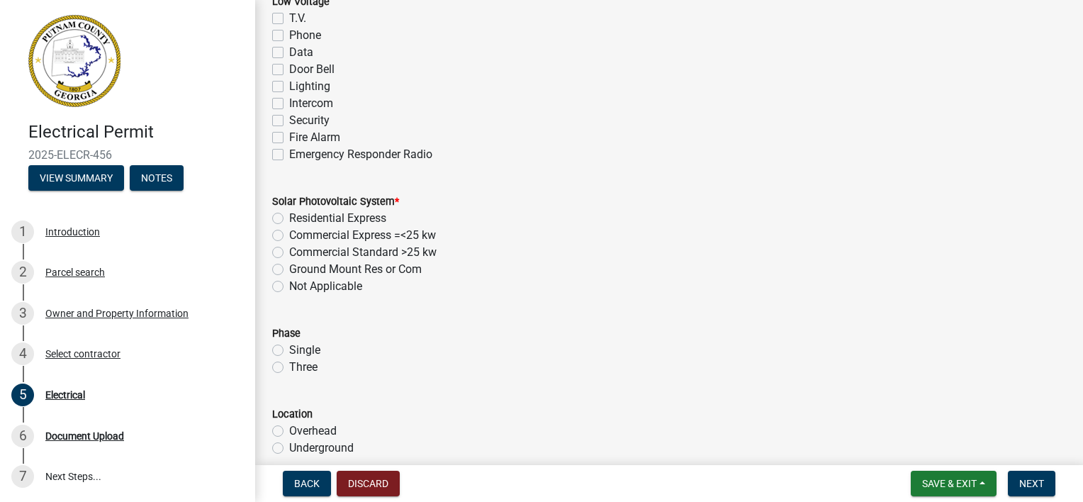
click at [289, 284] on label "Not Applicable" at bounding box center [325, 286] width 73 height 17
click at [289, 284] on input "Not Applicable" at bounding box center [293, 282] width 9 height 9
radio input "true"
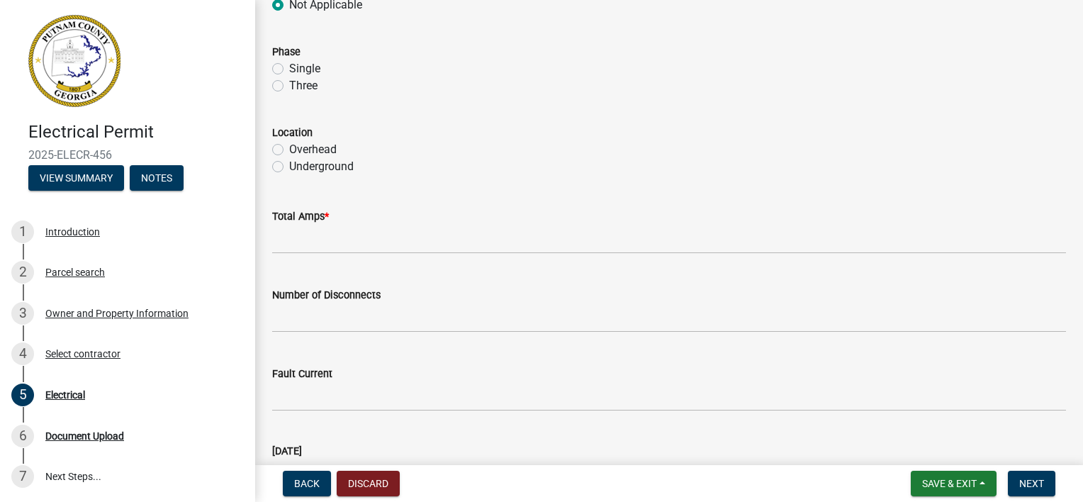
scroll to position [1239, 0]
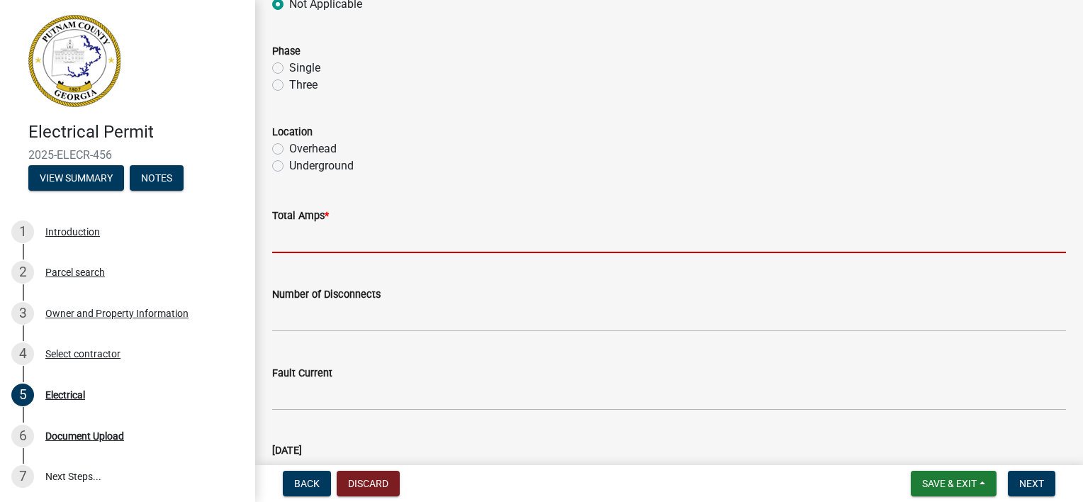
click at [289, 250] on input "text" at bounding box center [669, 238] width 794 height 29
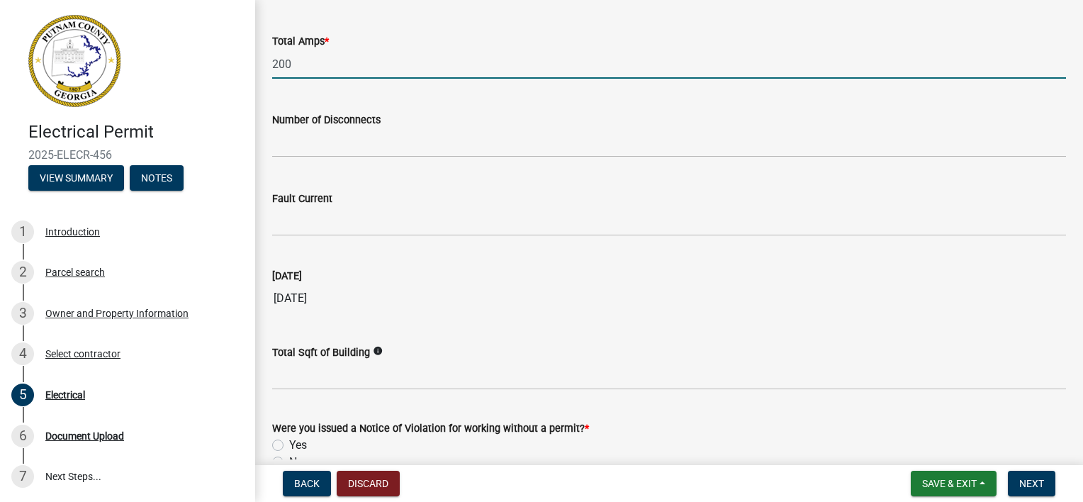
scroll to position [1492, 0]
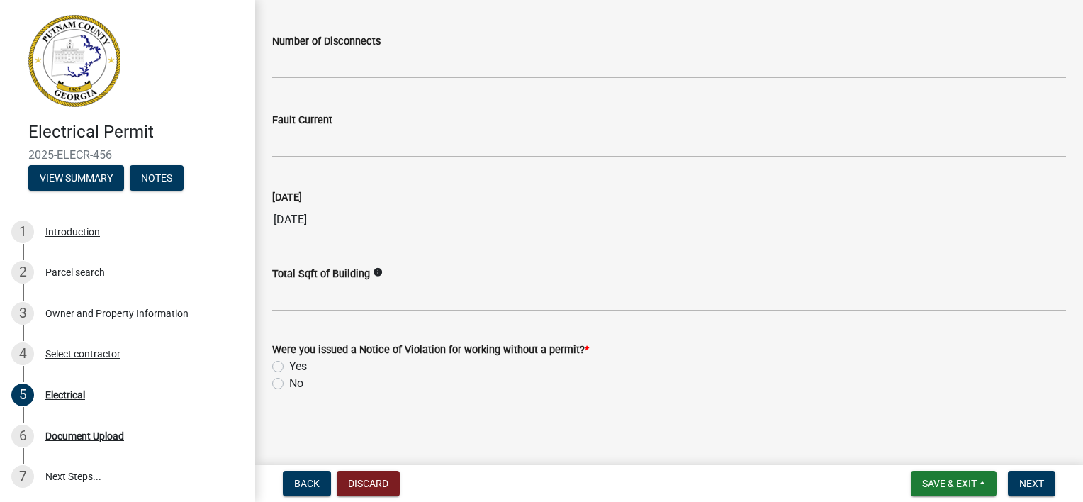
type input "200"
click at [289, 385] on label "No" at bounding box center [296, 383] width 14 height 17
click at [289, 384] on input "No" at bounding box center [293, 379] width 9 height 9
radio input "true"
click at [1016, 484] on button "Next" at bounding box center [1031, 484] width 47 height 26
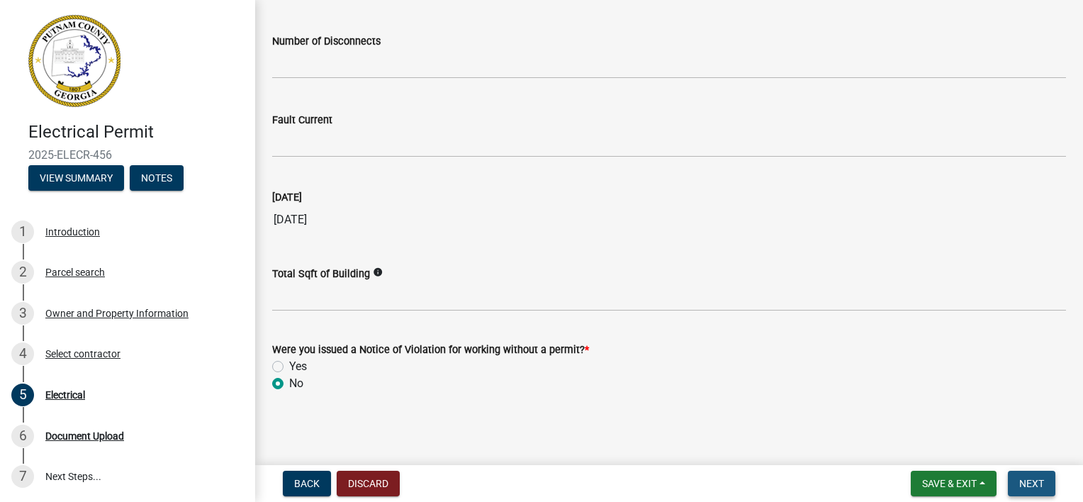
scroll to position [0, 0]
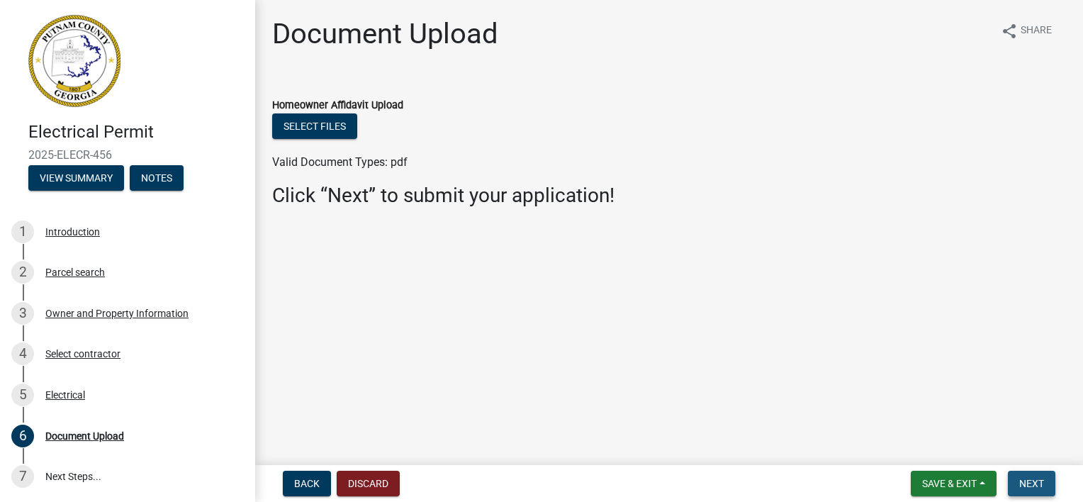
click at [1015, 479] on button "Next" at bounding box center [1031, 484] width 47 height 26
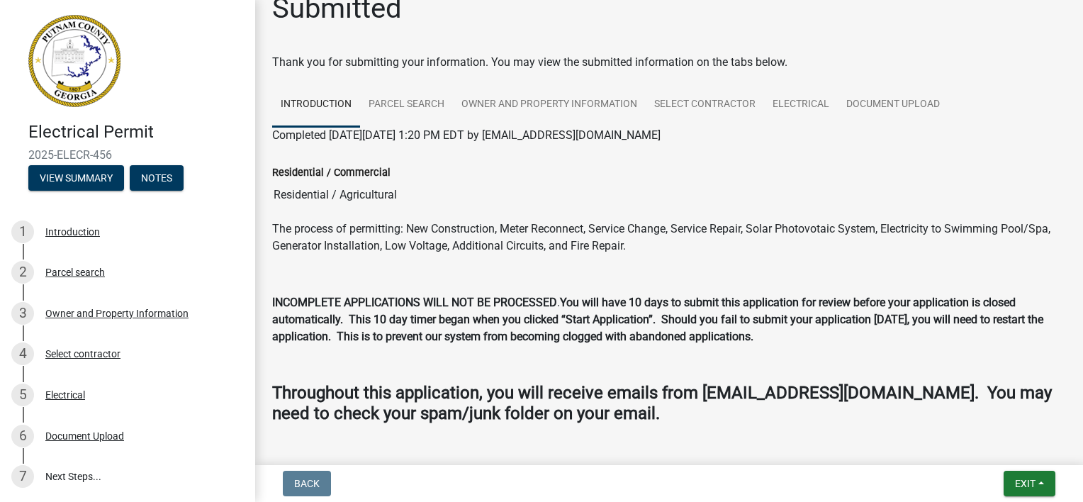
scroll to position [26, 0]
click at [65, 393] on div "Electrical" at bounding box center [65, 395] width 40 height 10
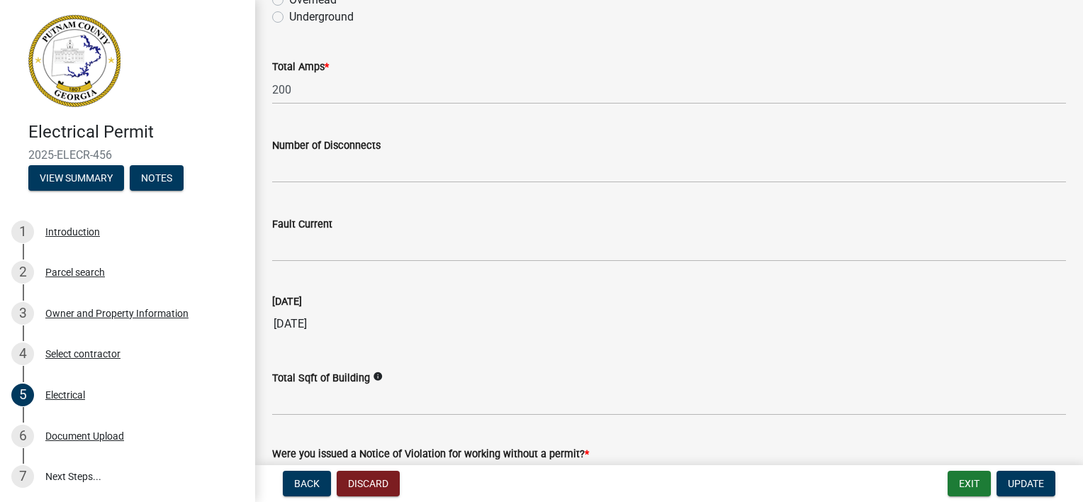
scroll to position [1301, 0]
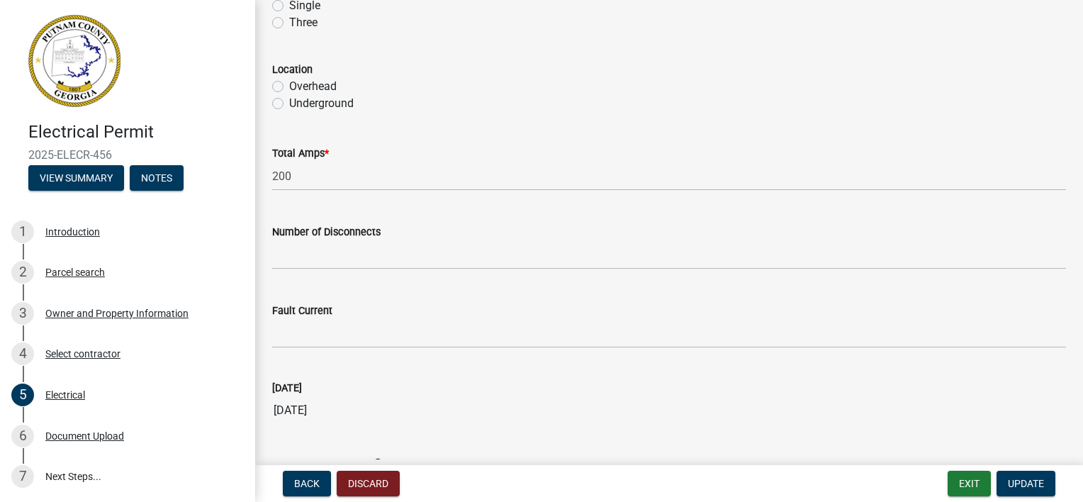
click at [289, 103] on label "Underground" at bounding box center [321, 103] width 65 height 17
click at [289, 103] on input "Underground" at bounding box center [293, 99] width 9 height 9
radio input "true"
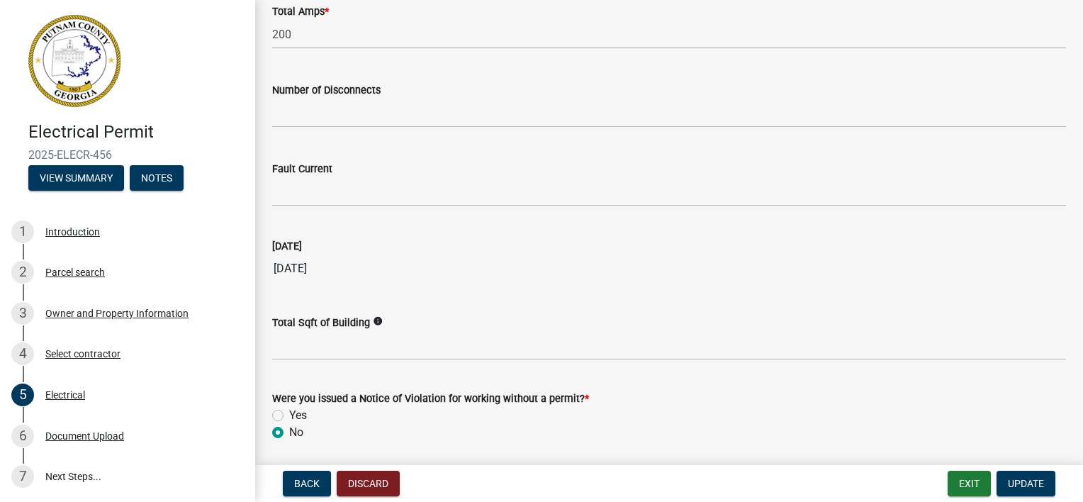
scroll to position [1492, 0]
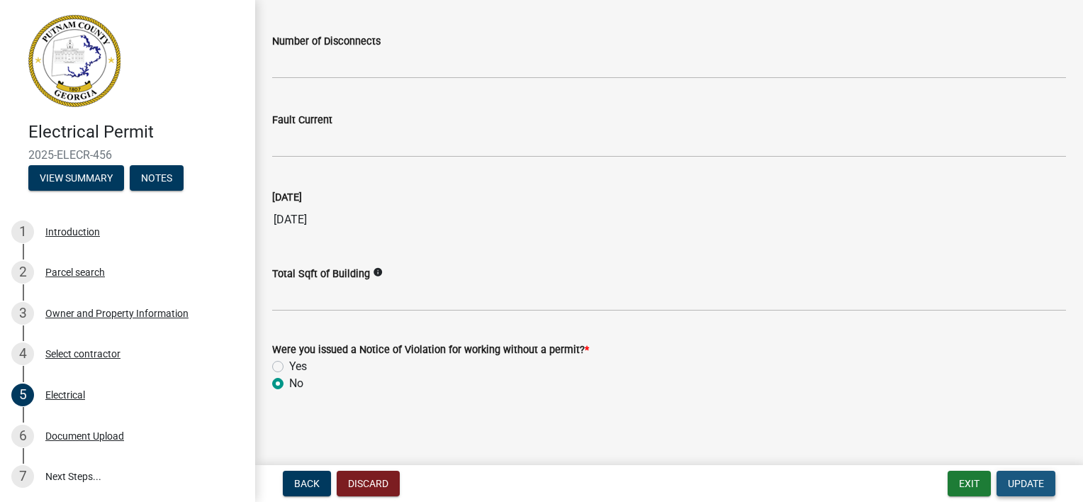
click at [1016, 482] on span "Update" at bounding box center [1026, 483] width 36 height 11
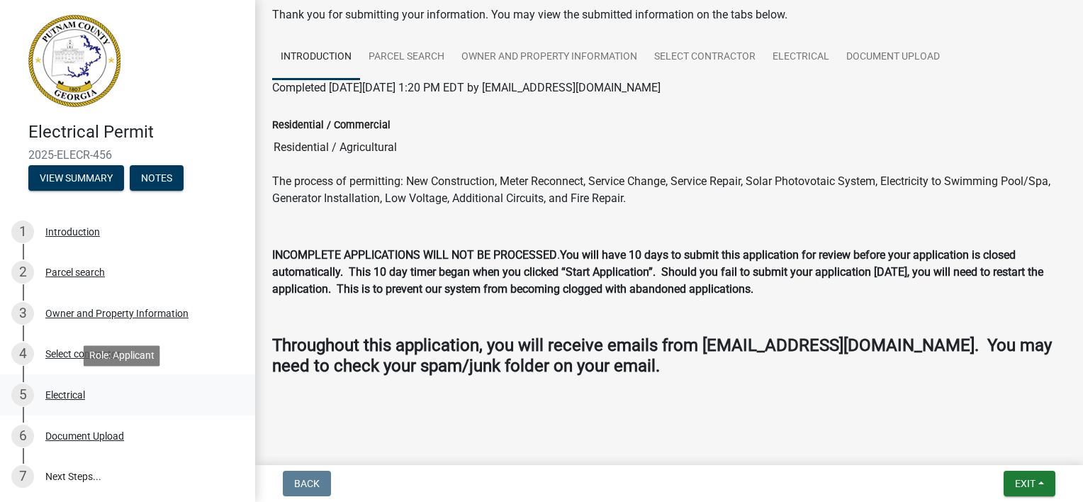
scroll to position [95, 0]
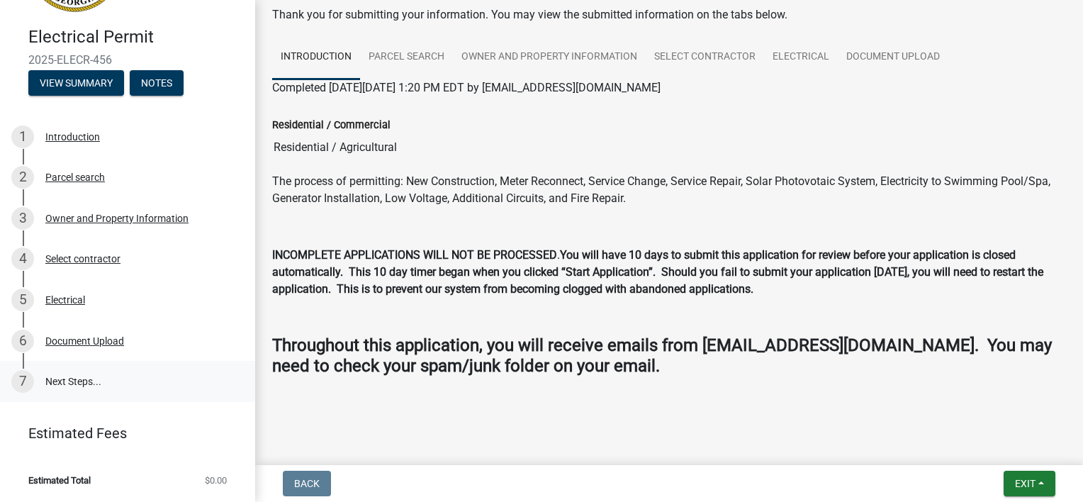
click at [64, 381] on link "7 Next Steps..." at bounding box center [127, 381] width 255 height 41
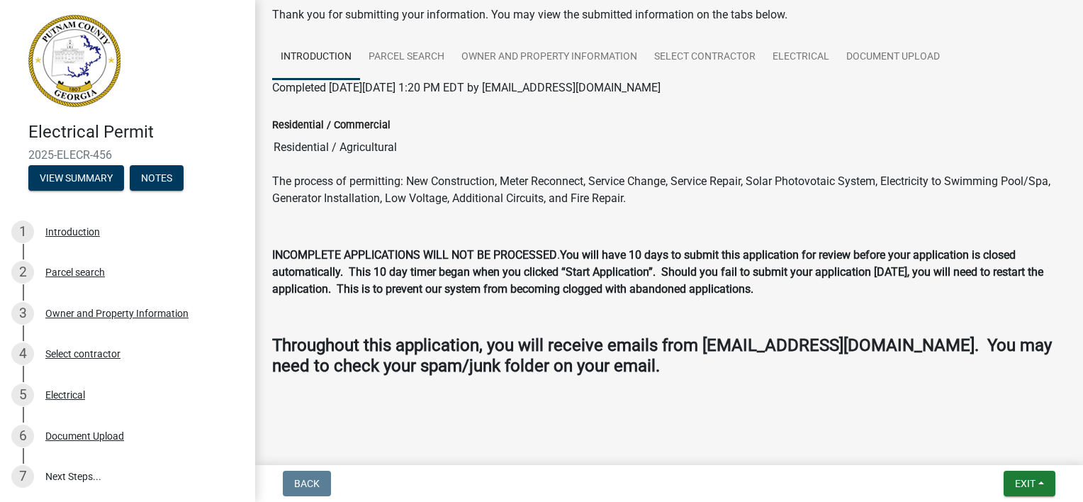
scroll to position [0, 0]
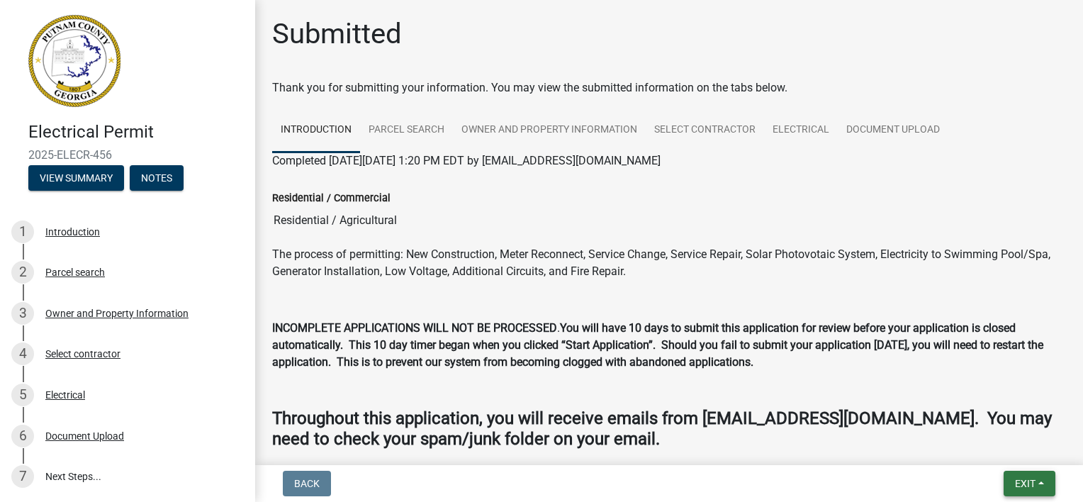
click at [1031, 485] on span "Exit" at bounding box center [1025, 483] width 21 height 11
click at [1000, 445] on button "Save & Exit" at bounding box center [999, 447] width 113 height 34
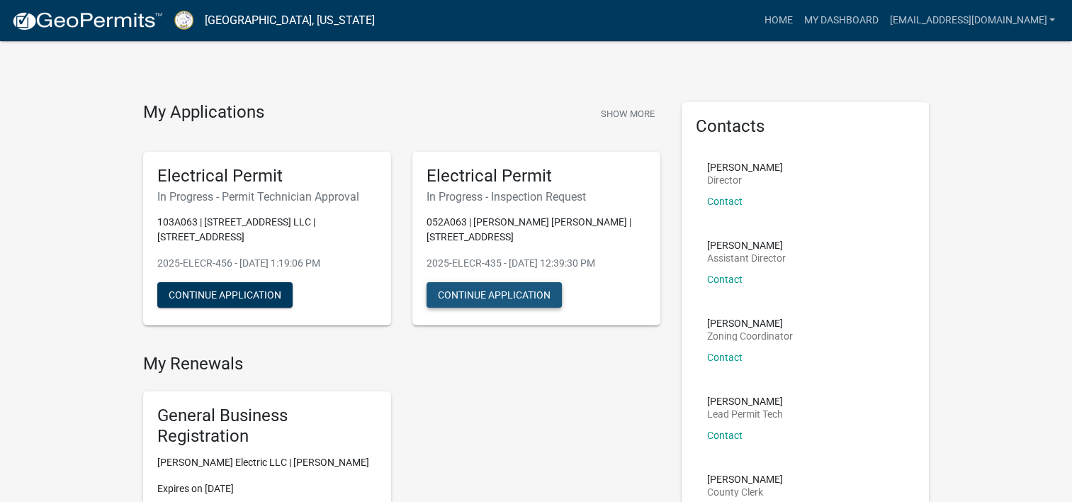
click at [509, 291] on button "Continue Application" at bounding box center [494, 295] width 135 height 26
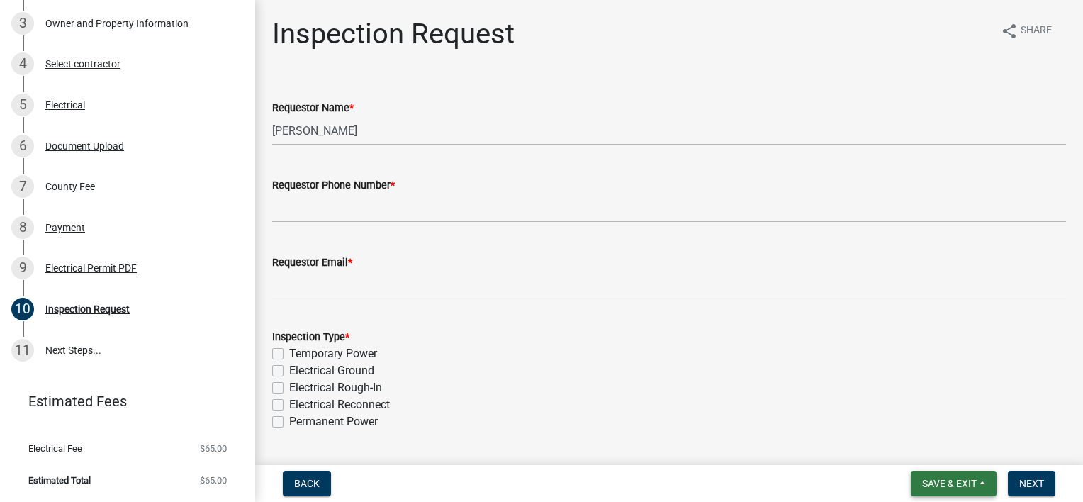
click at [966, 481] on span "Save & Exit" at bounding box center [949, 483] width 55 height 11
click at [961, 442] on button "Save & Exit" at bounding box center [939, 447] width 113 height 34
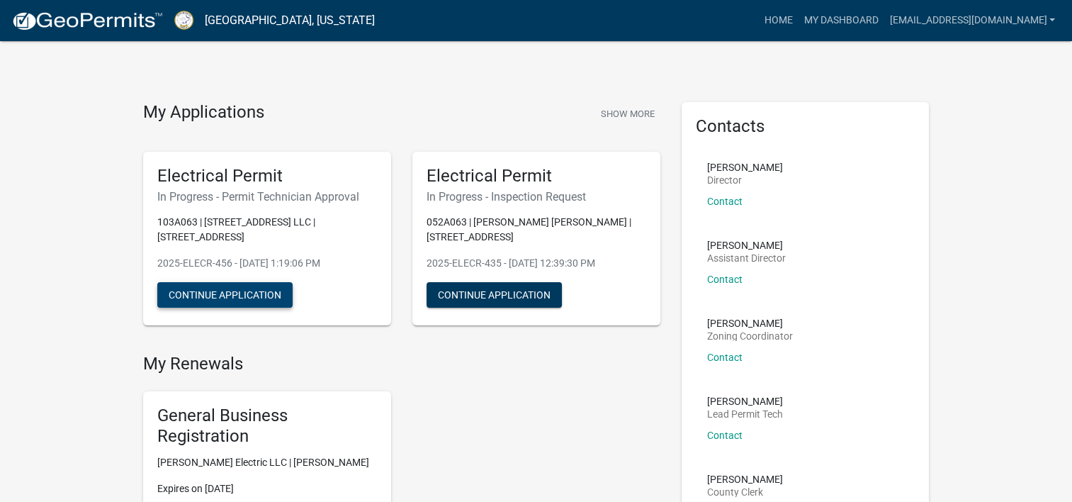
click at [210, 289] on button "Continue Application" at bounding box center [224, 295] width 135 height 26
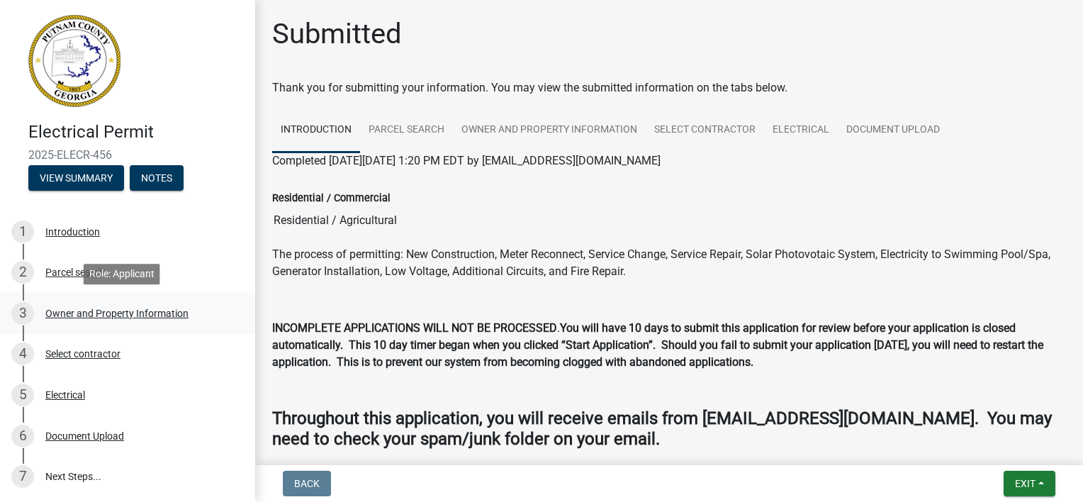
click at [68, 315] on div "Owner and Property Information" at bounding box center [116, 313] width 143 height 10
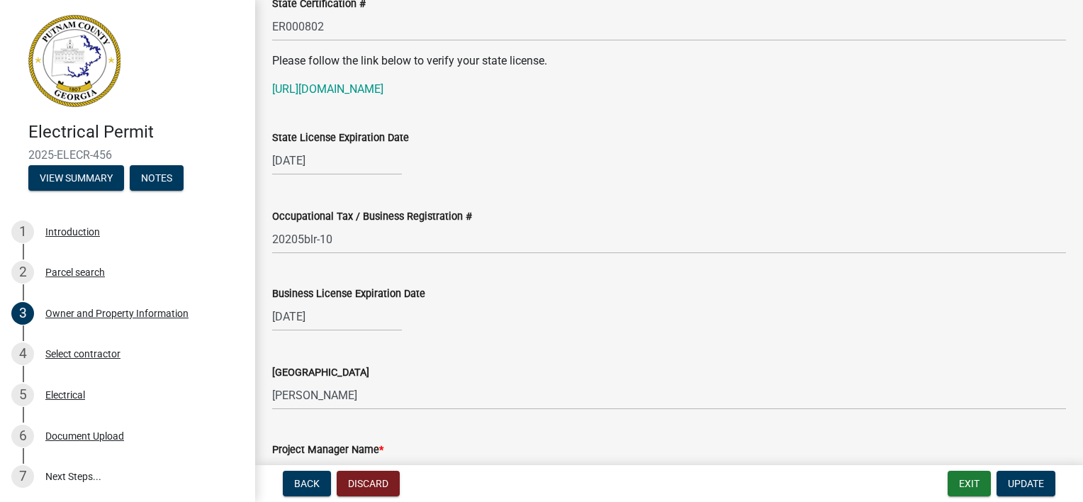
scroll to position [1904, 0]
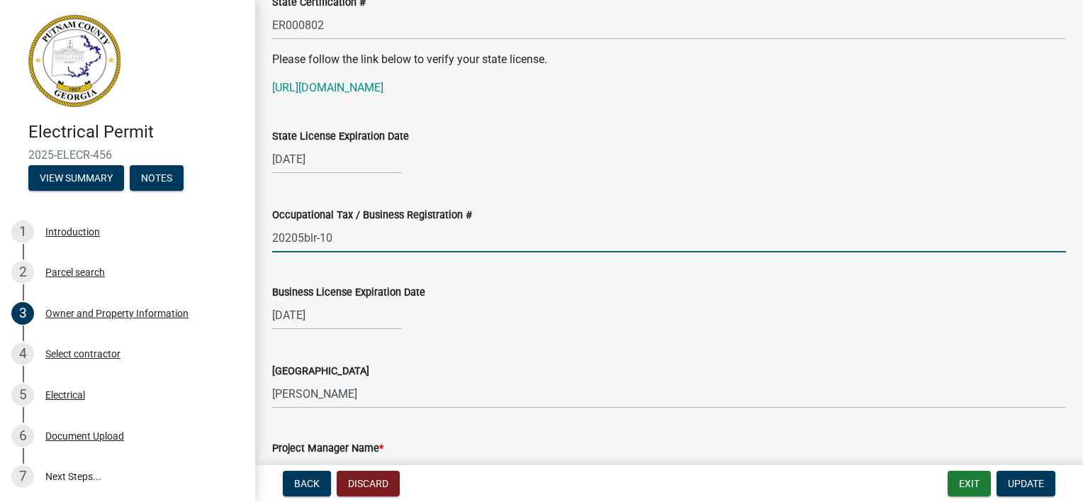
click at [347, 240] on input "20205blr-10" at bounding box center [669, 237] width 794 height 29
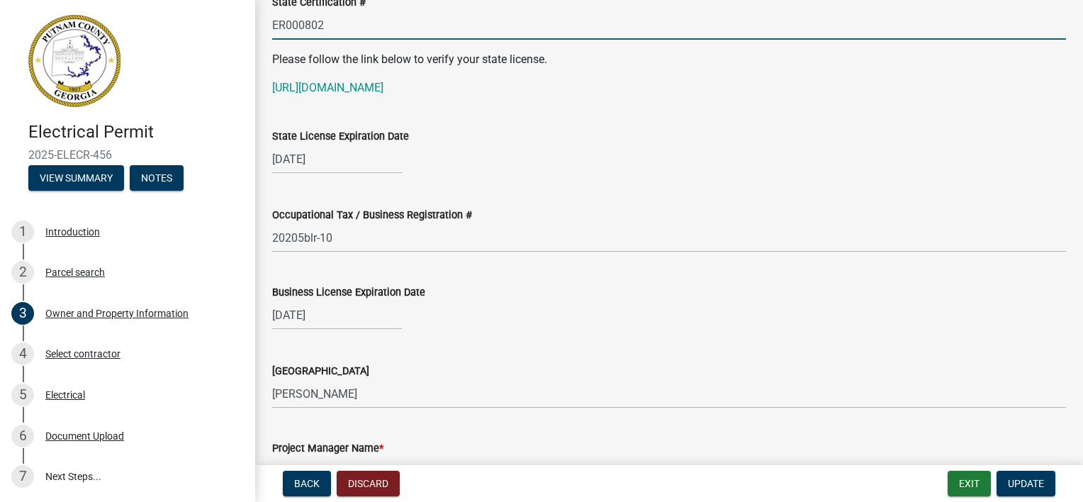
click at [335, 25] on input "ER000802" at bounding box center [669, 25] width 794 height 29
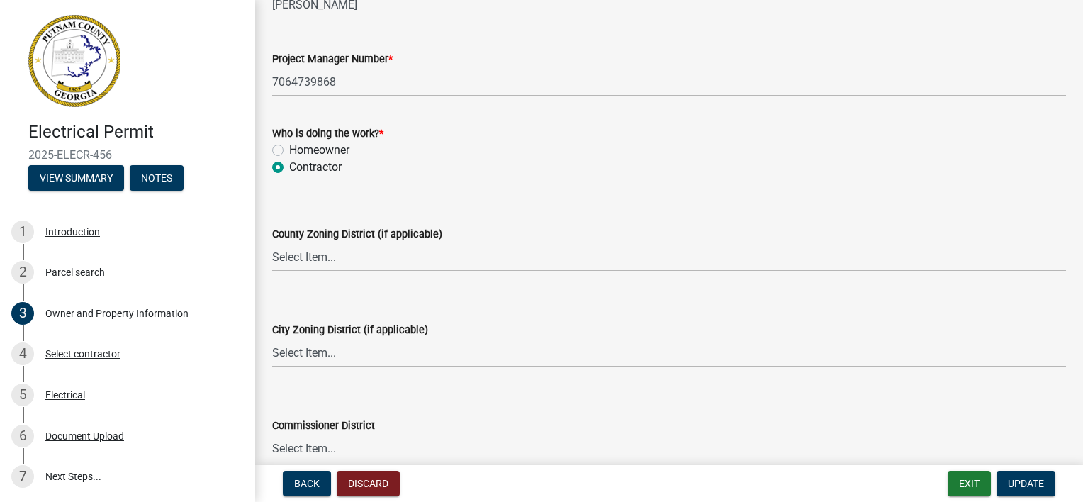
scroll to position [2372, 0]
click at [963, 485] on button "Exit" at bounding box center [969, 484] width 43 height 26
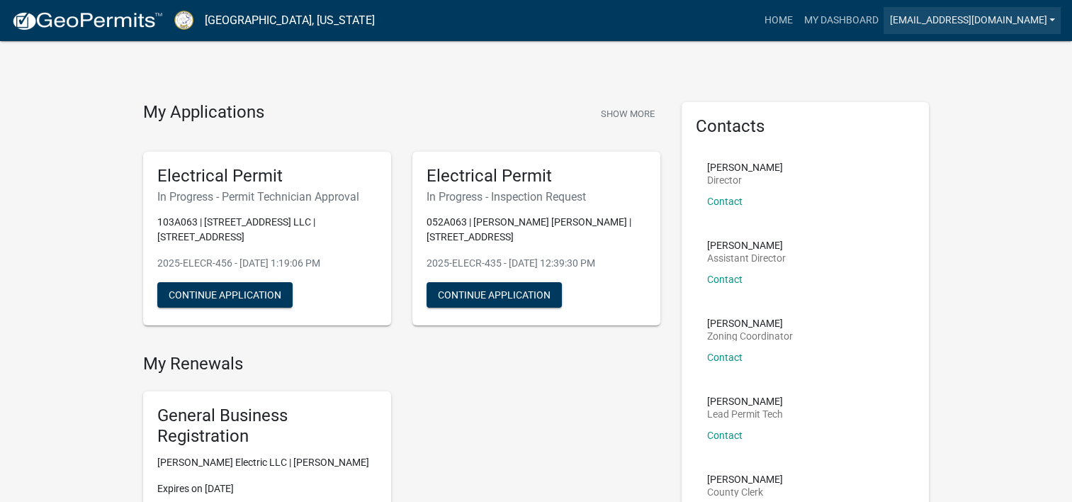
click at [1053, 14] on link "[EMAIL_ADDRESS][DOMAIN_NAME]" at bounding box center [972, 20] width 177 height 27
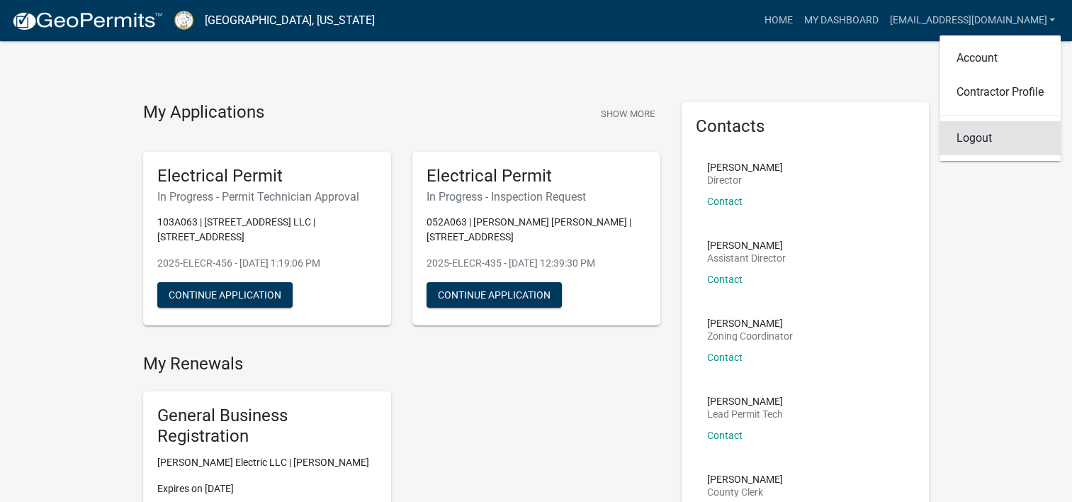
click at [979, 142] on link "Logout" at bounding box center [1000, 138] width 121 height 34
